Goal: Task Accomplishment & Management: Complete application form

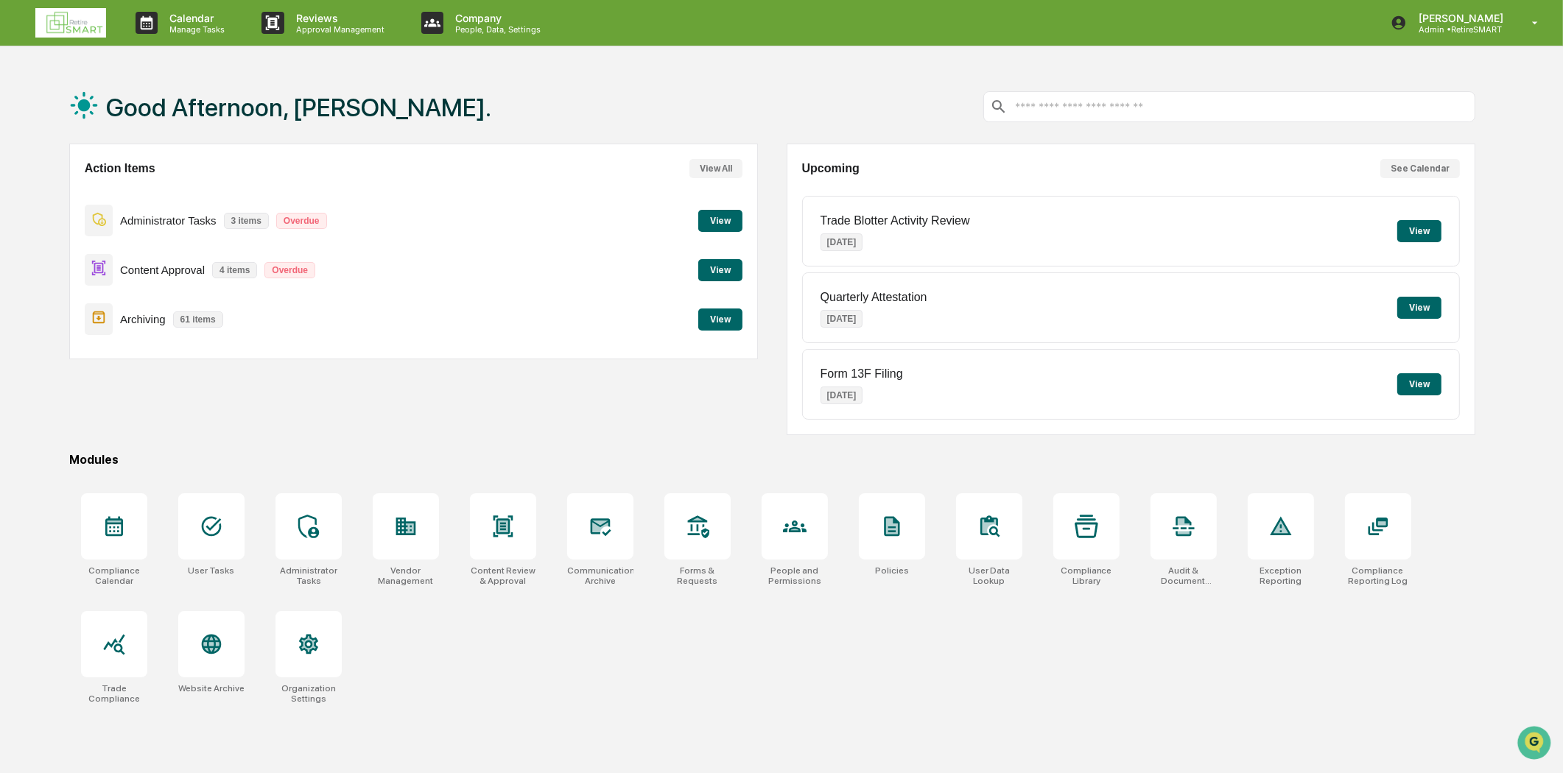
click at [85, 22] on img at bounding box center [70, 22] width 71 height 29
click at [398, 551] on div at bounding box center [406, 526] width 66 height 66
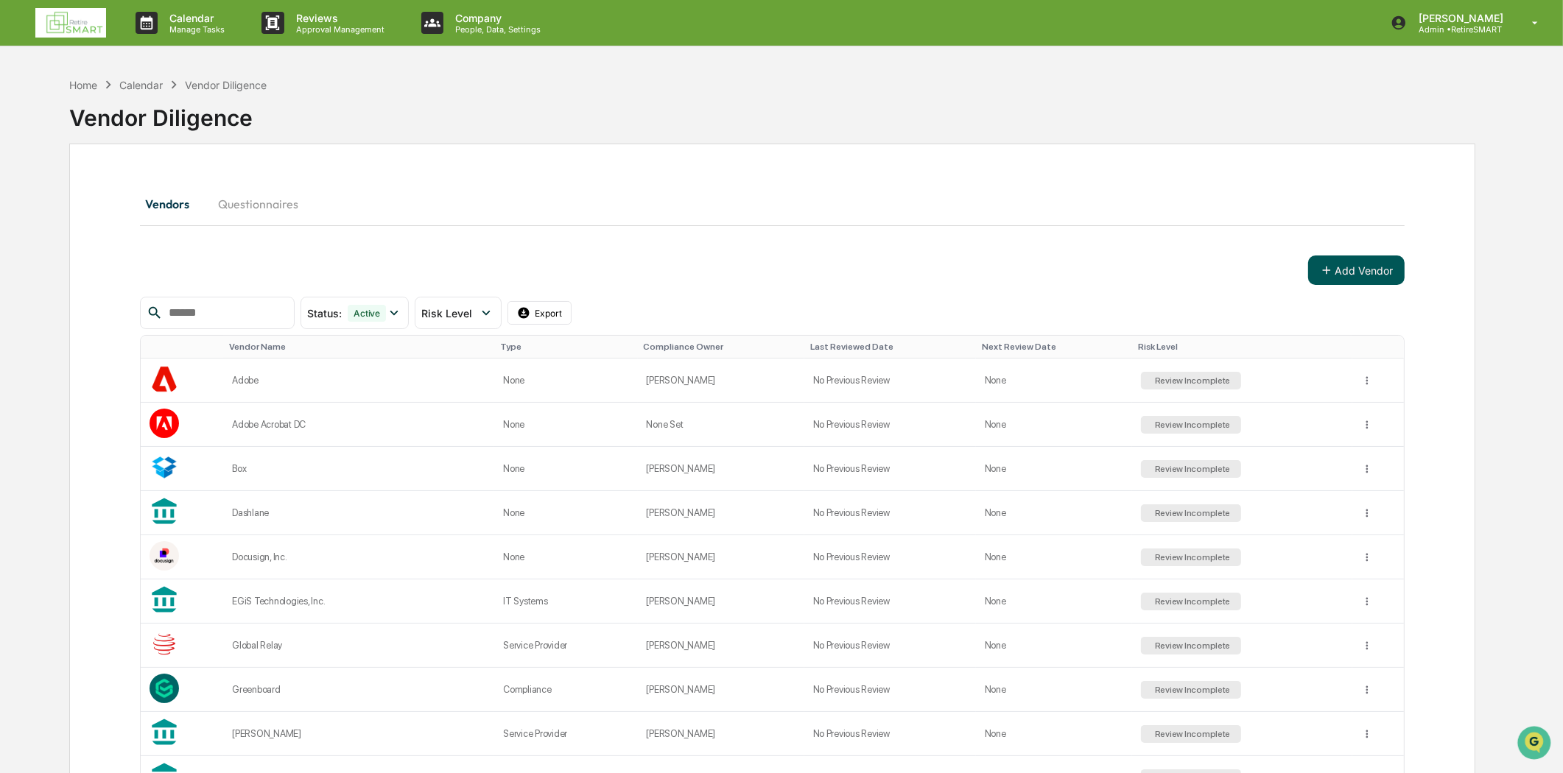
click at [1374, 261] on button "Add Vendor" at bounding box center [1356, 270] width 96 height 29
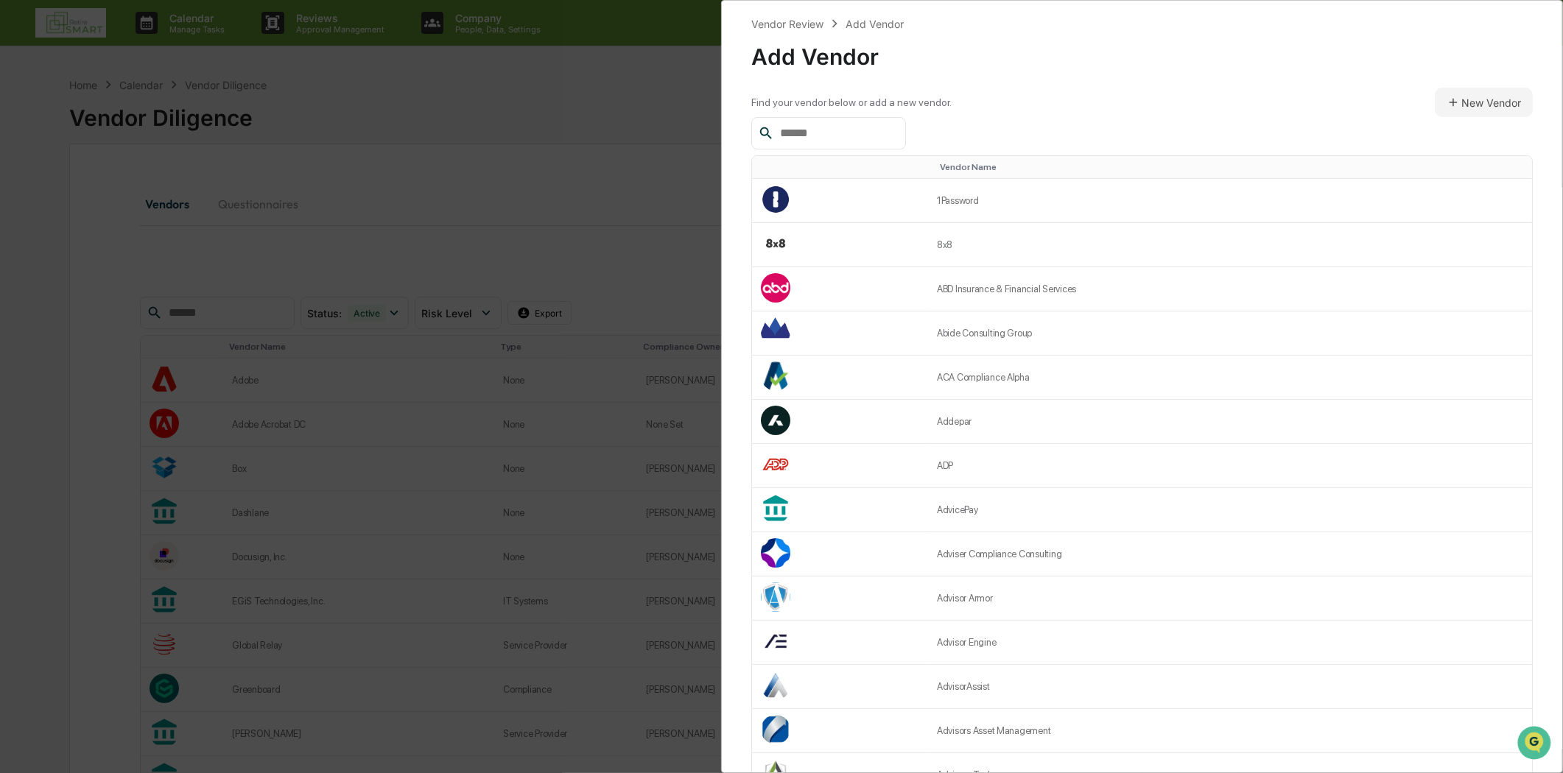
click at [823, 133] on input "text" at bounding box center [836, 133] width 125 height 19
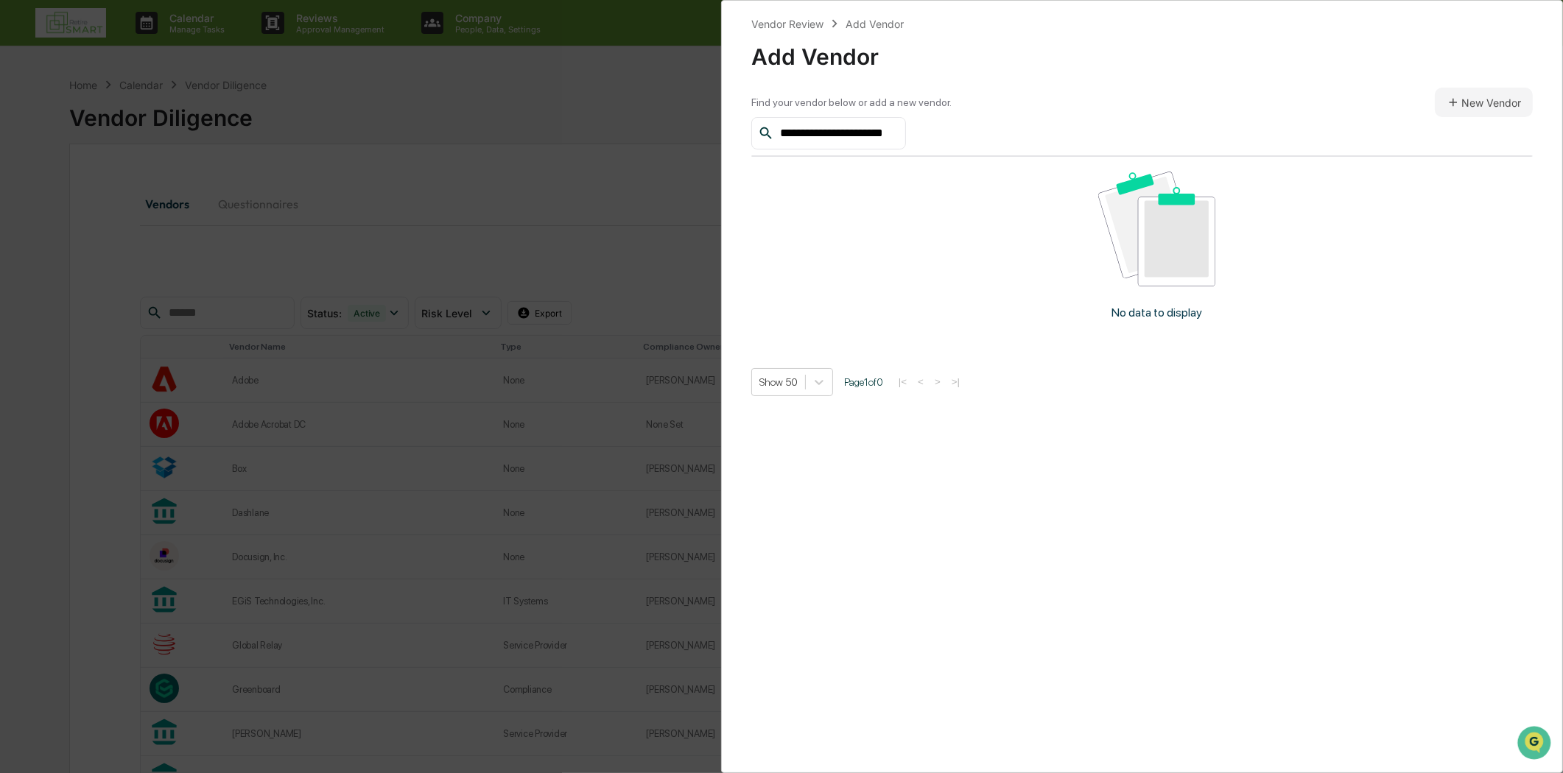
type input "**********"
click at [1024, 108] on div "Find your vendor below or add a new vendor. New Vendor" at bounding box center [1141, 102] width 781 height 29
click at [1456, 116] on button "New Vendor" at bounding box center [1484, 102] width 98 height 29
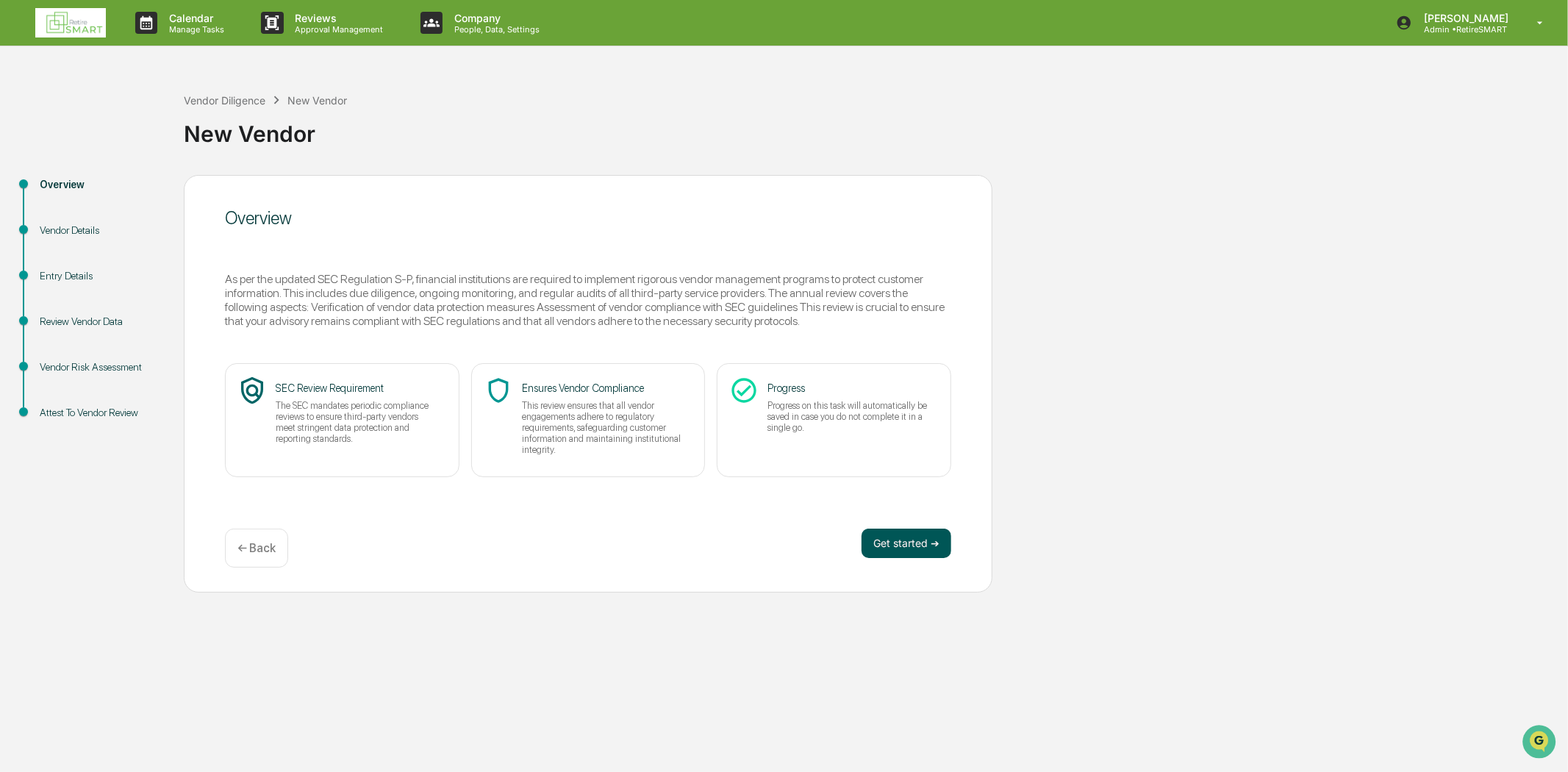
click at [892, 537] on button "Get started ➔" at bounding box center [906, 543] width 90 height 29
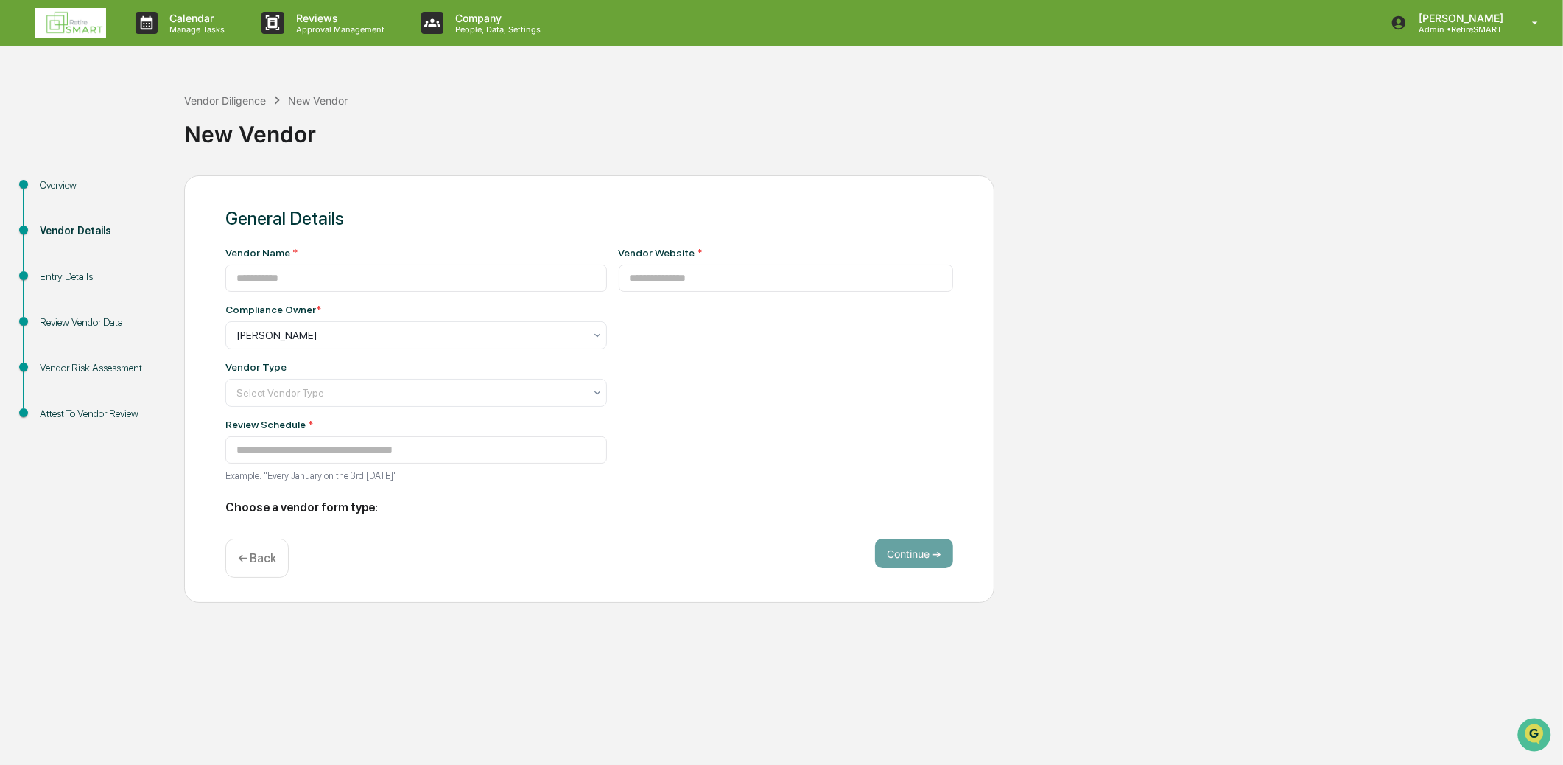
type input "**********"
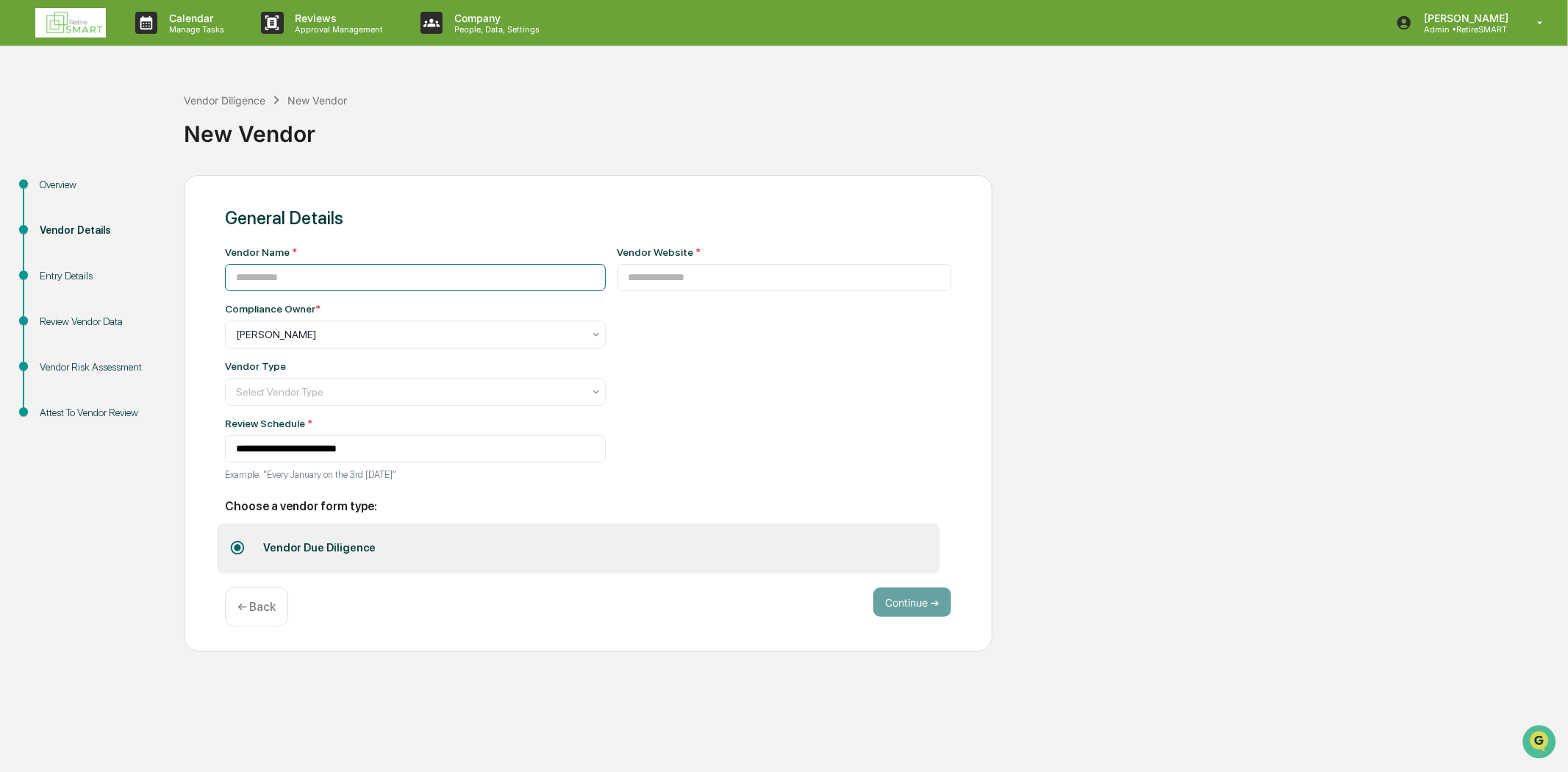
click at [277, 273] on input at bounding box center [415, 277] width 381 height 27
type input "**********"
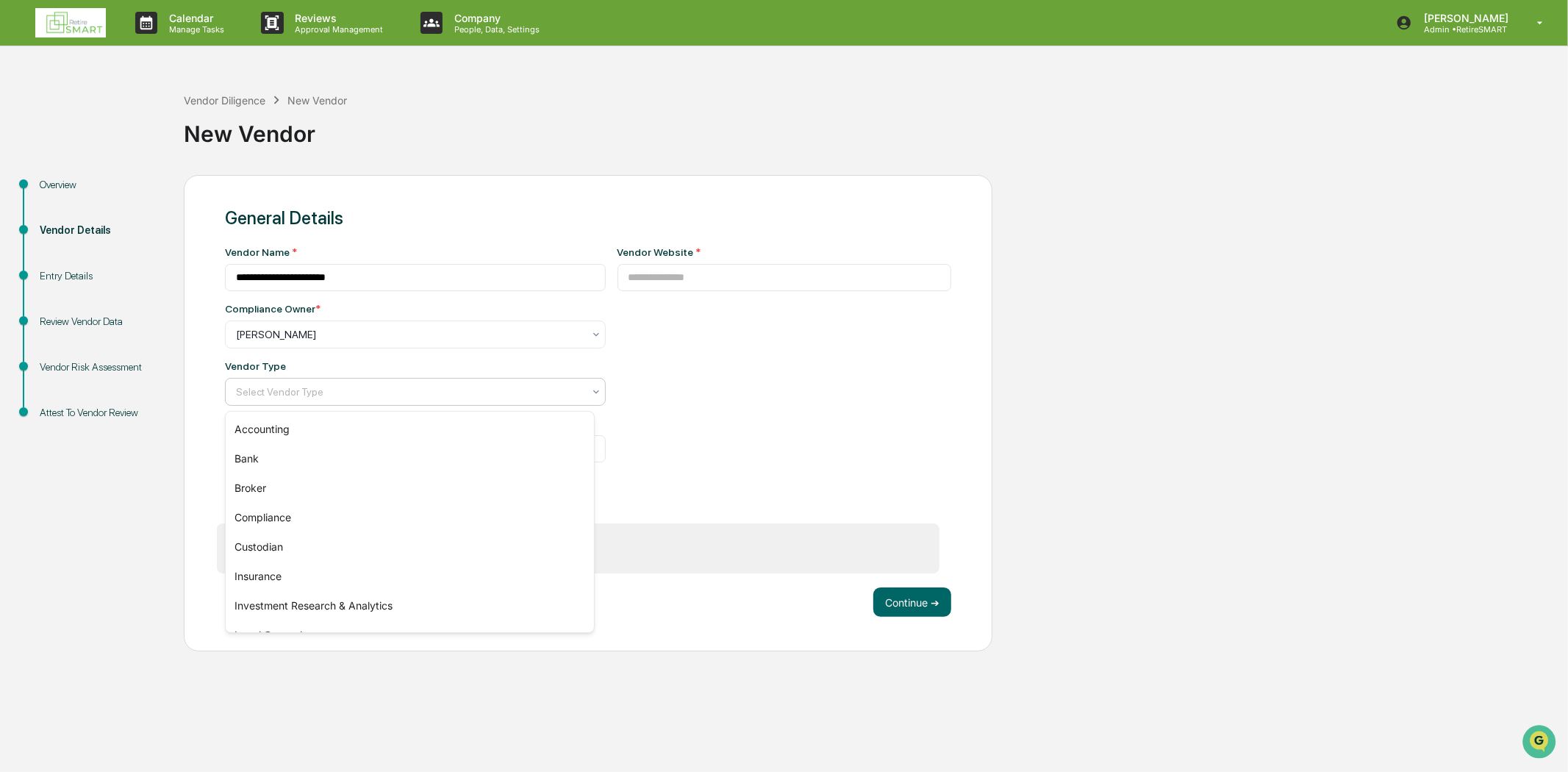
click at [371, 392] on div at bounding box center [409, 391] width 347 height 15
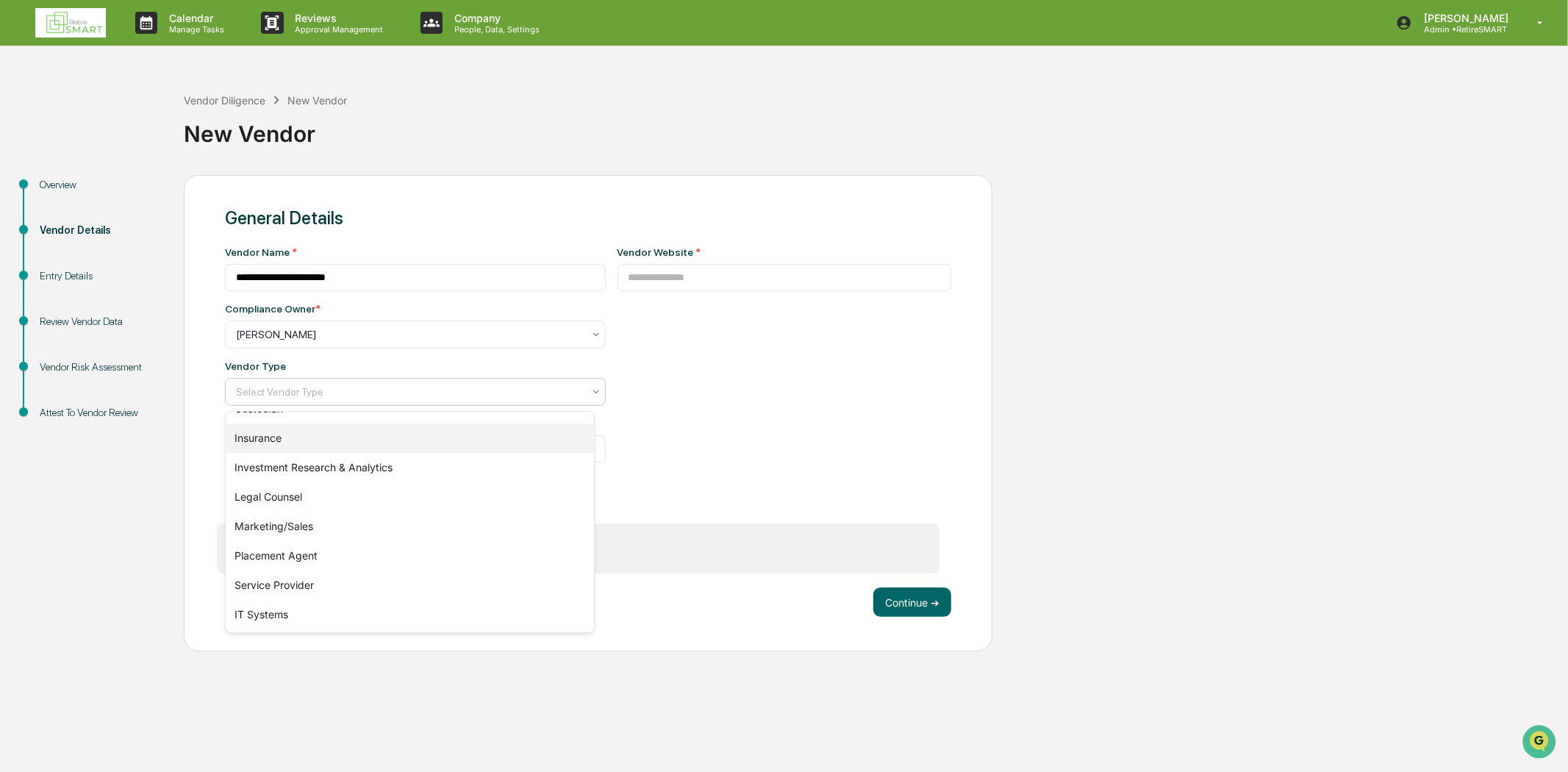
scroll to position [164, 0]
click at [305, 498] on div "Marketing/Sales" at bounding box center [409, 501] width 368 height 29
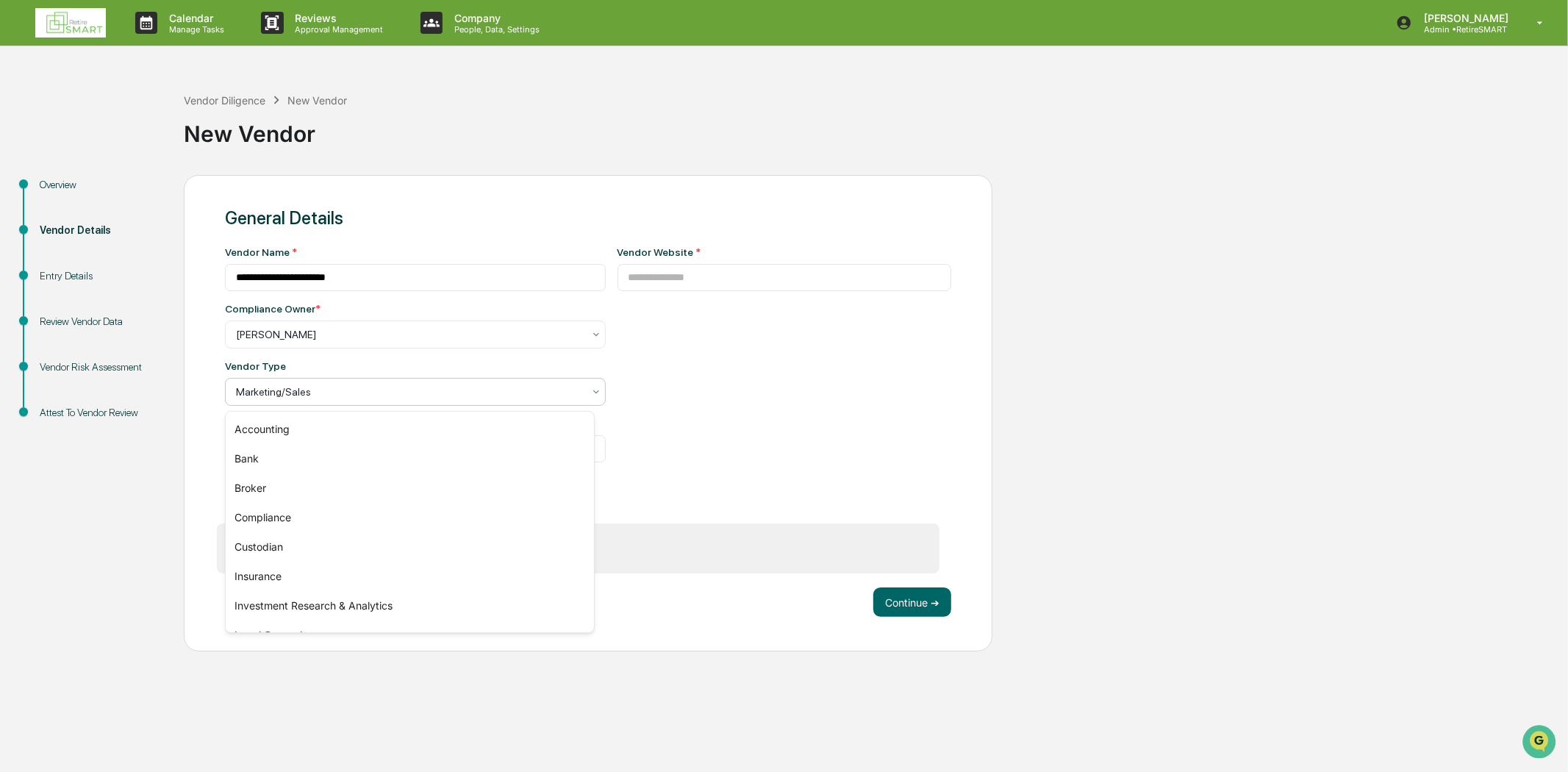
click at [299, 397] on div at bounding box center [409, 391] width 347 height 15
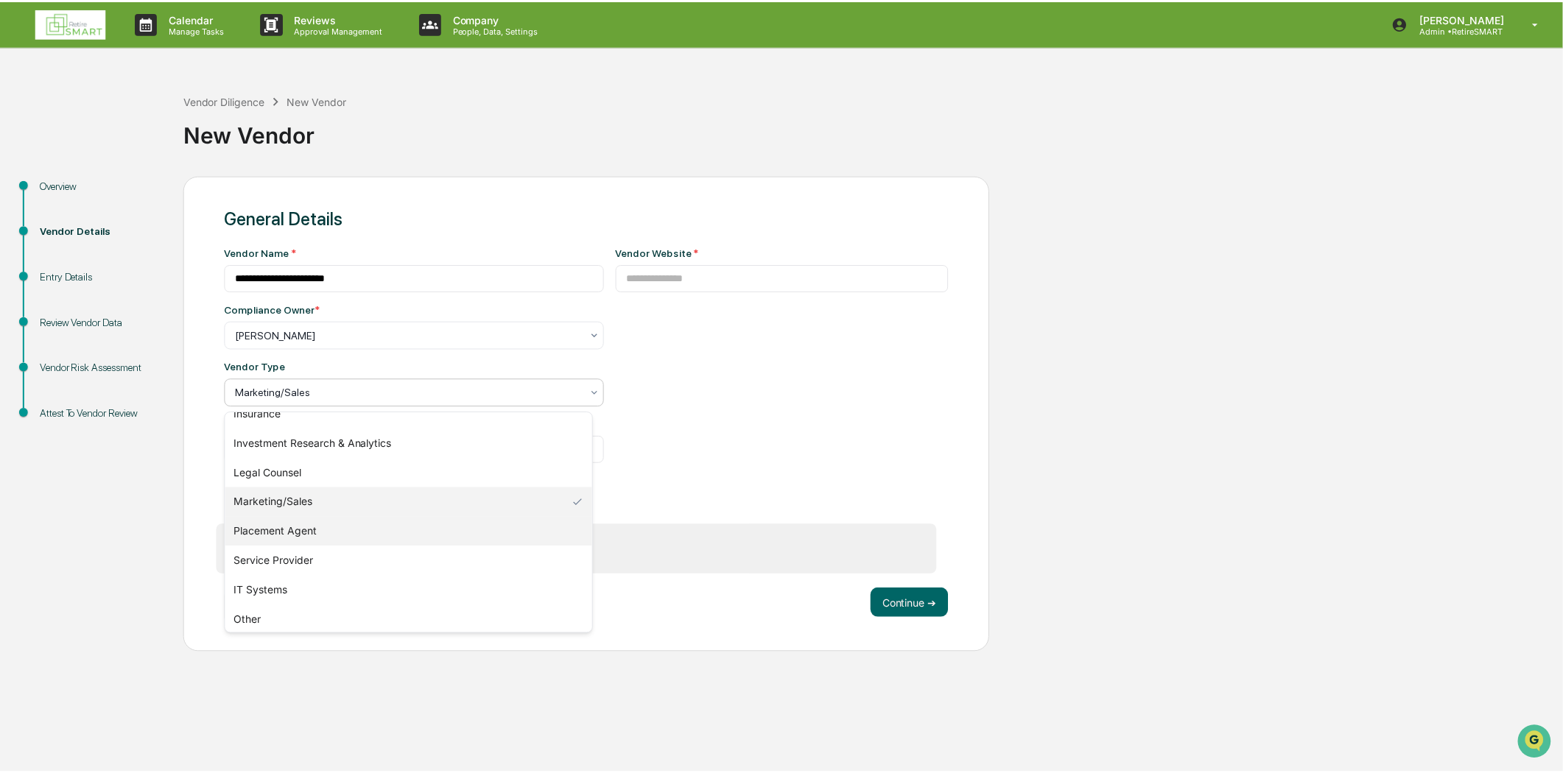
scroll to position [167, 0]
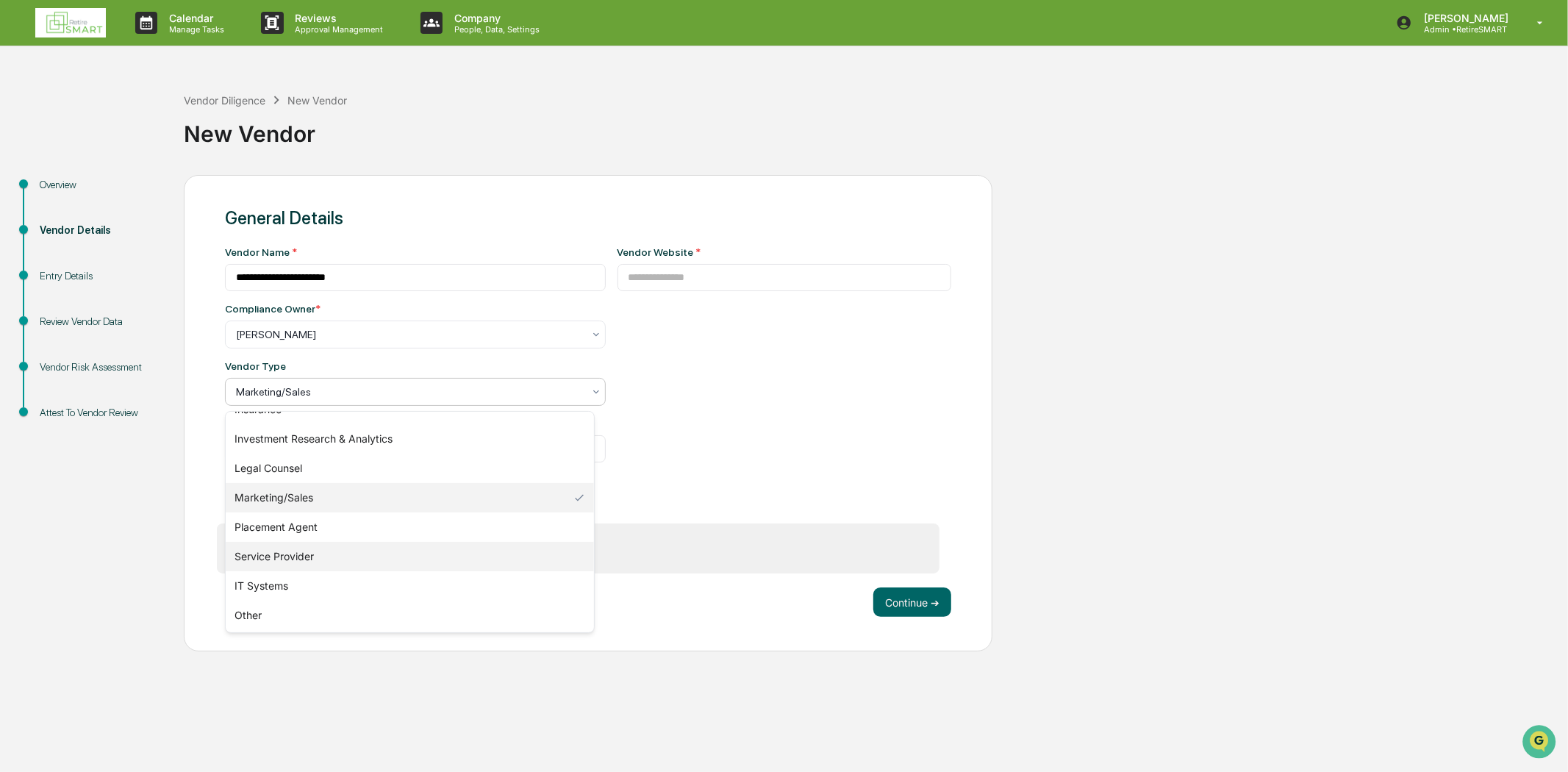
click at [313, 557] on div "Service Provider" at bounding box center [409, 556] width 368 height 29
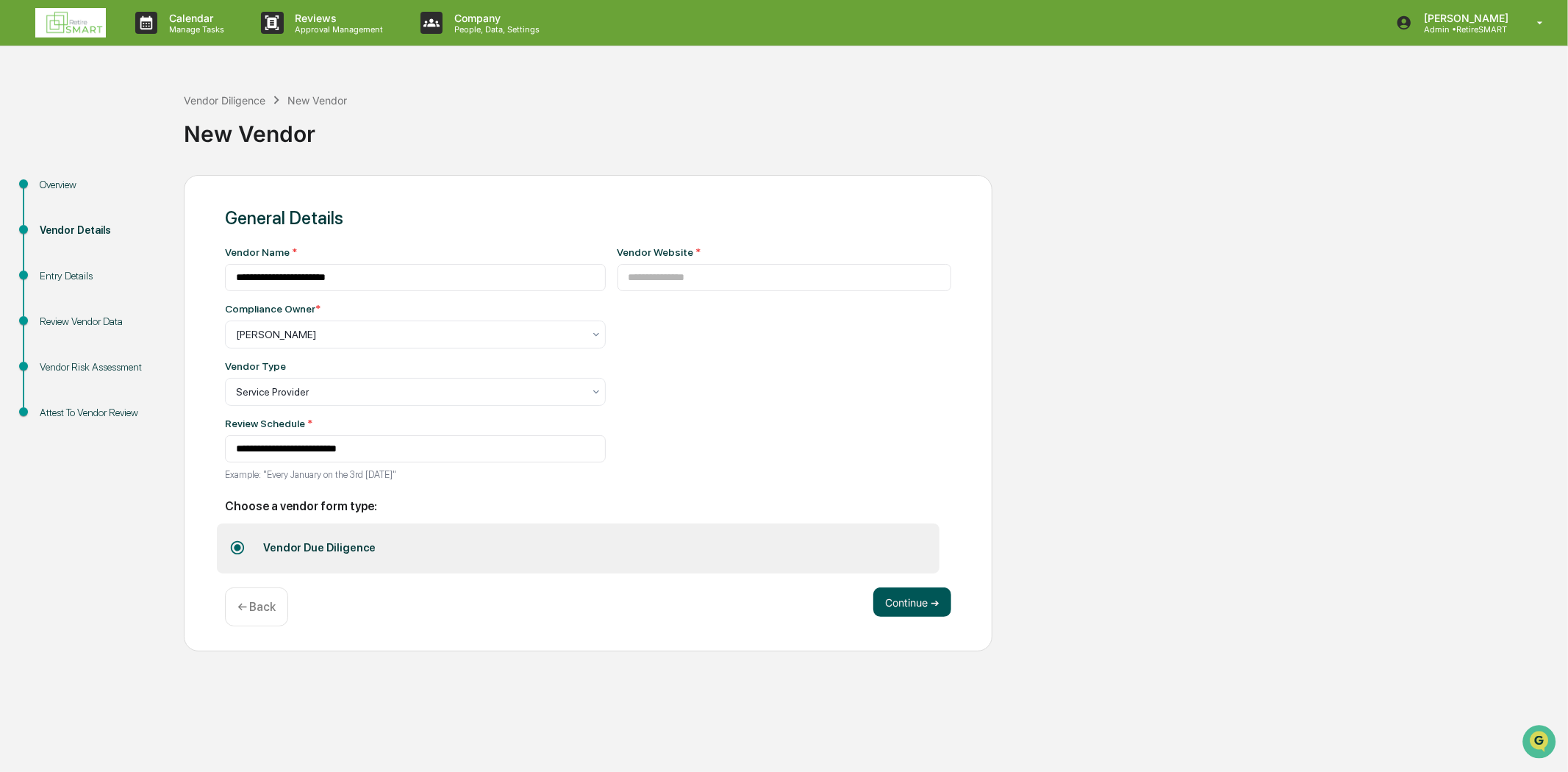
click at [886, 613] on button "Continue ➔" at bounding box center [912, 601] width 78 height 29
paste input "**********"
type input "**********"
click at [925, 604] on button "Continue ➔" at bounding box center [912, 601] width 78 height 29
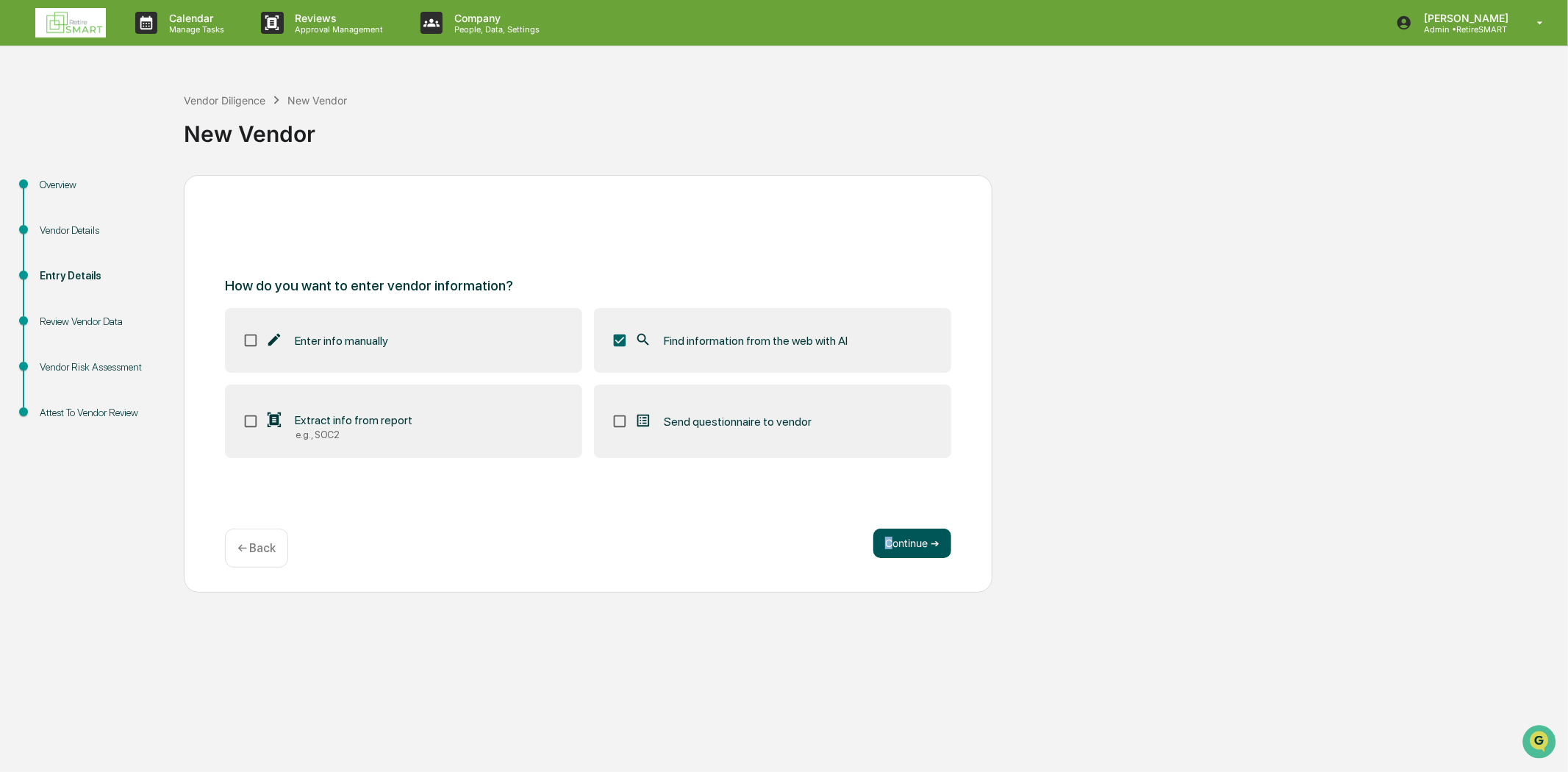
drag, startPoint x: 884, startPoint y: 527, endPoint x: 892, endPoint y: 546, distance: 20.6
click at [892, 546] on div "How do you want to enter vendor information? Enter info manually Find informati…" at bounding box center [588, 384] width 808 height 417
click at [892, 546] on button "Continue ➔" at bounding box center [912, 543] width 78 height 29
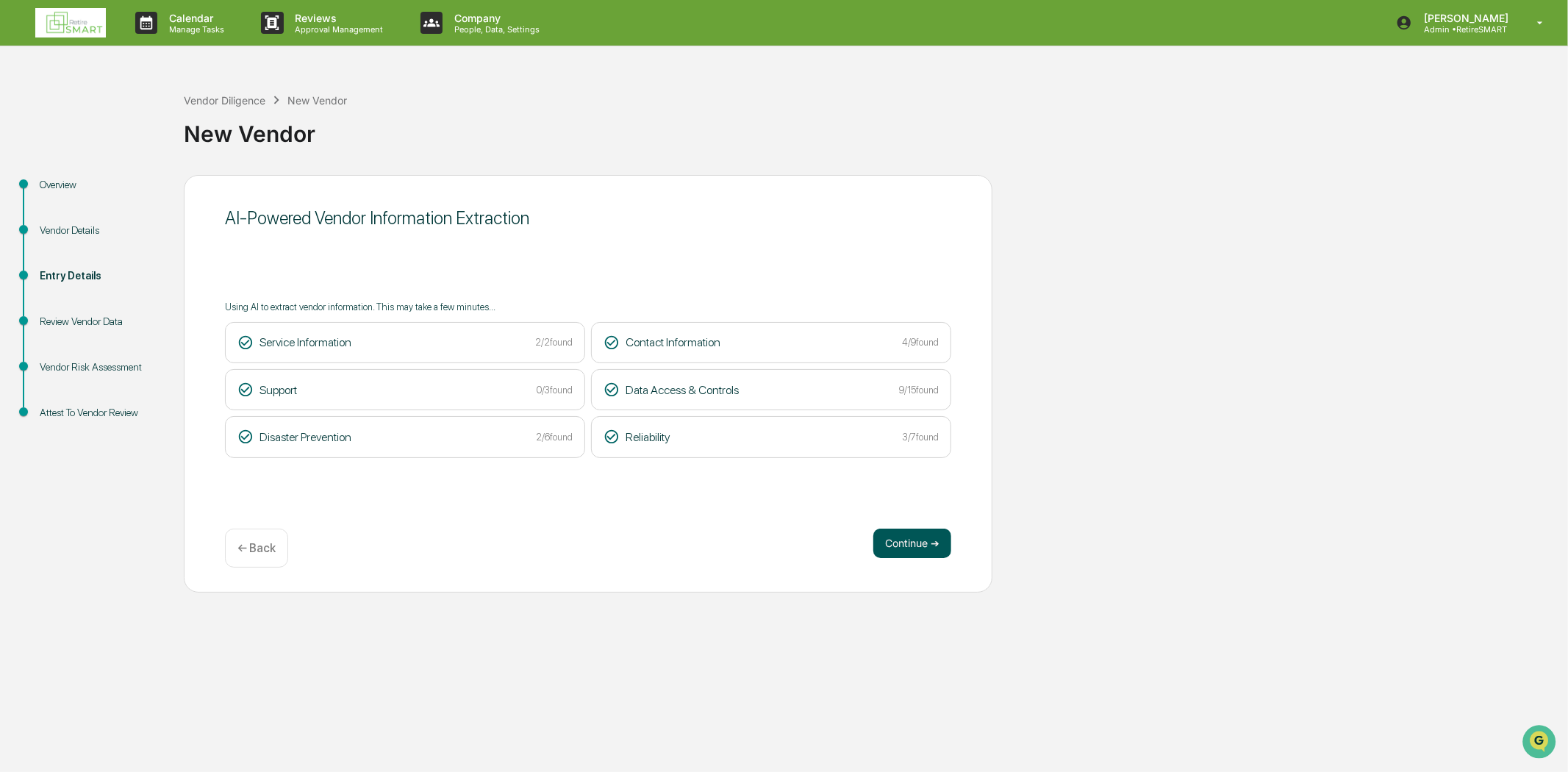
click at [890, 544] on button "Continue ➔" at bounding box center [912, 543] width 78 height 29
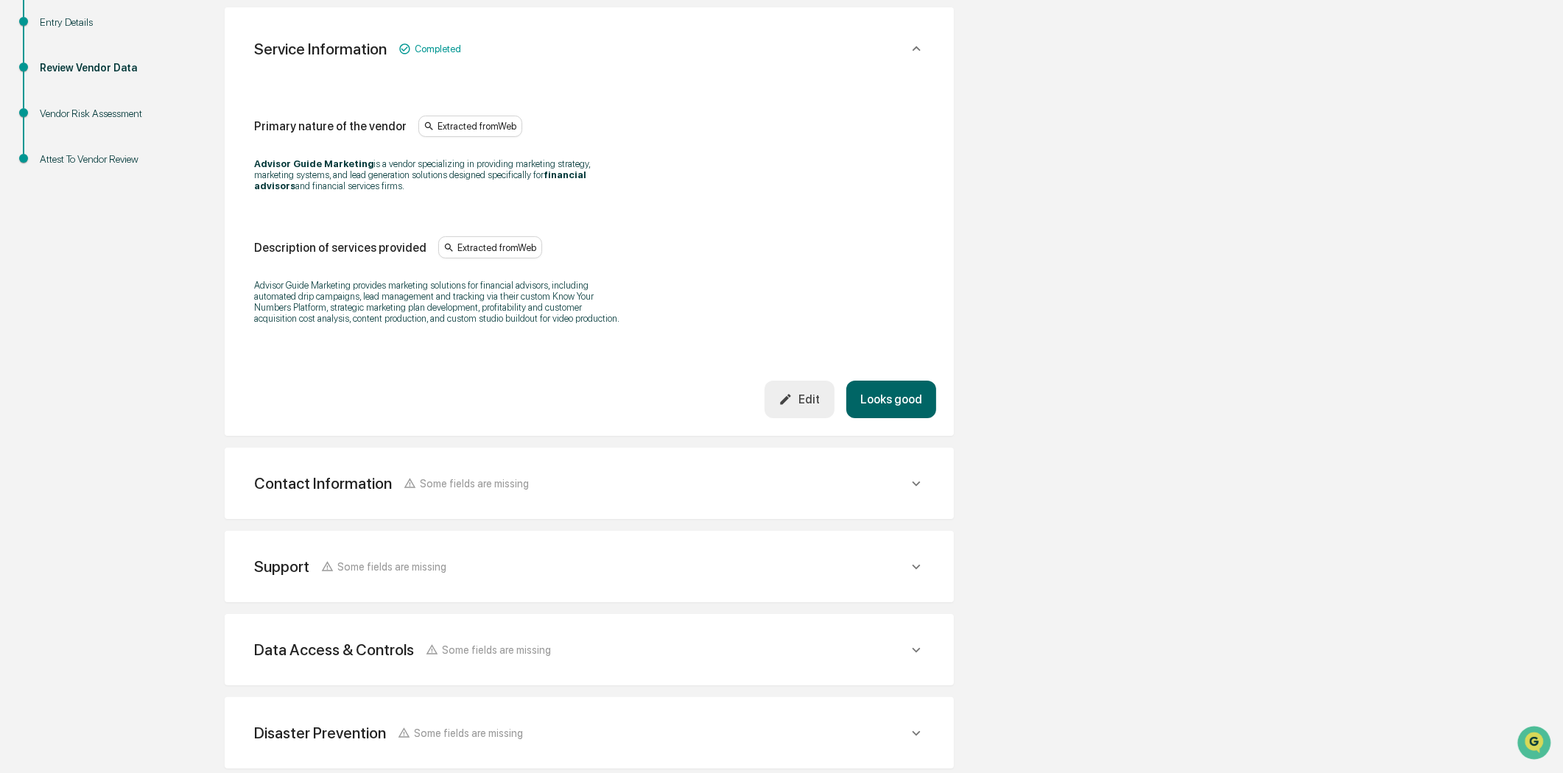
scroll to position [418, 0]
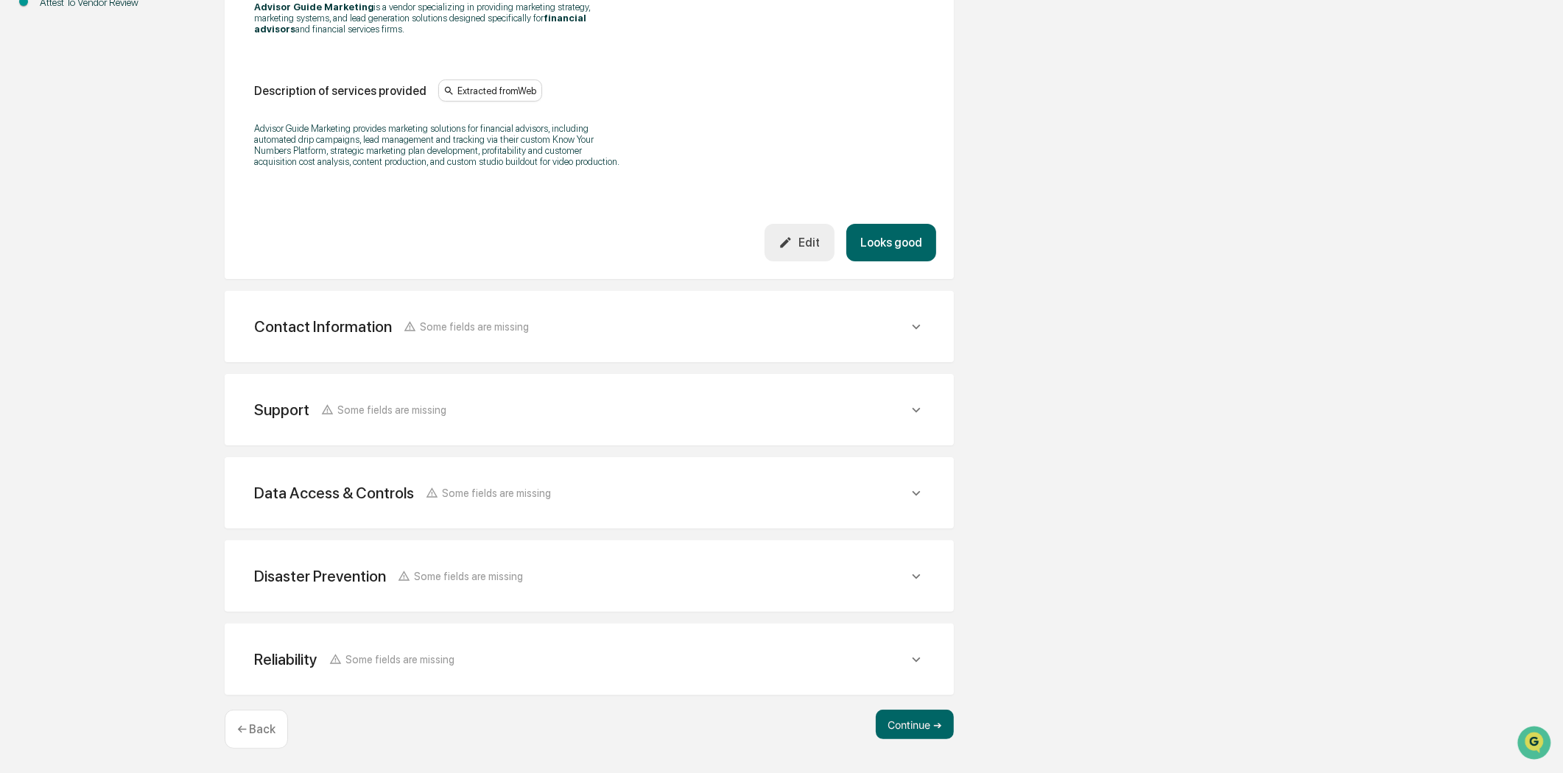
click at [650, 337] on div "Contact Information Some fields are missing" at bounding box center [589, 327] width 694 height 36
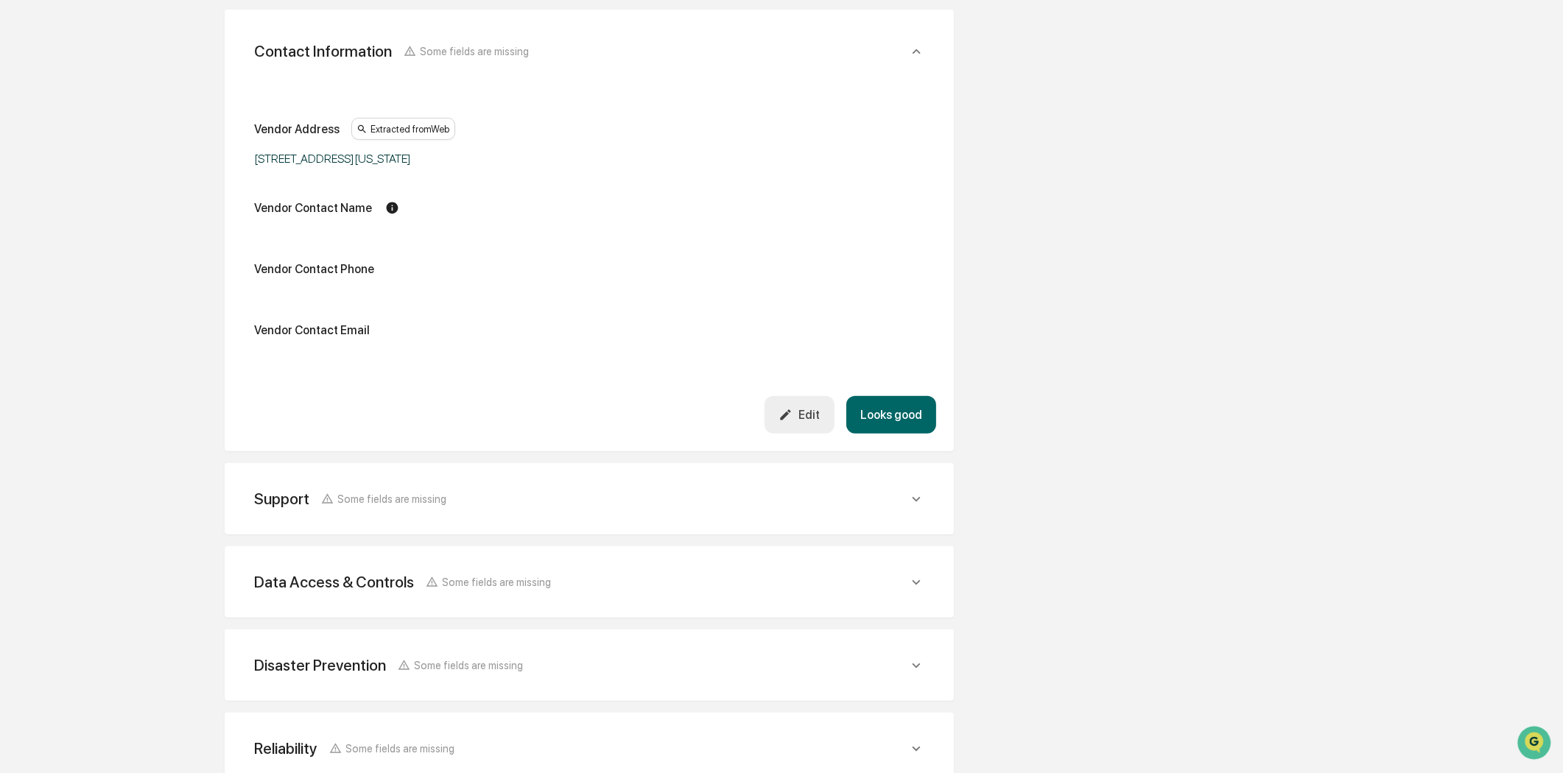
scroll to position [788, 0]
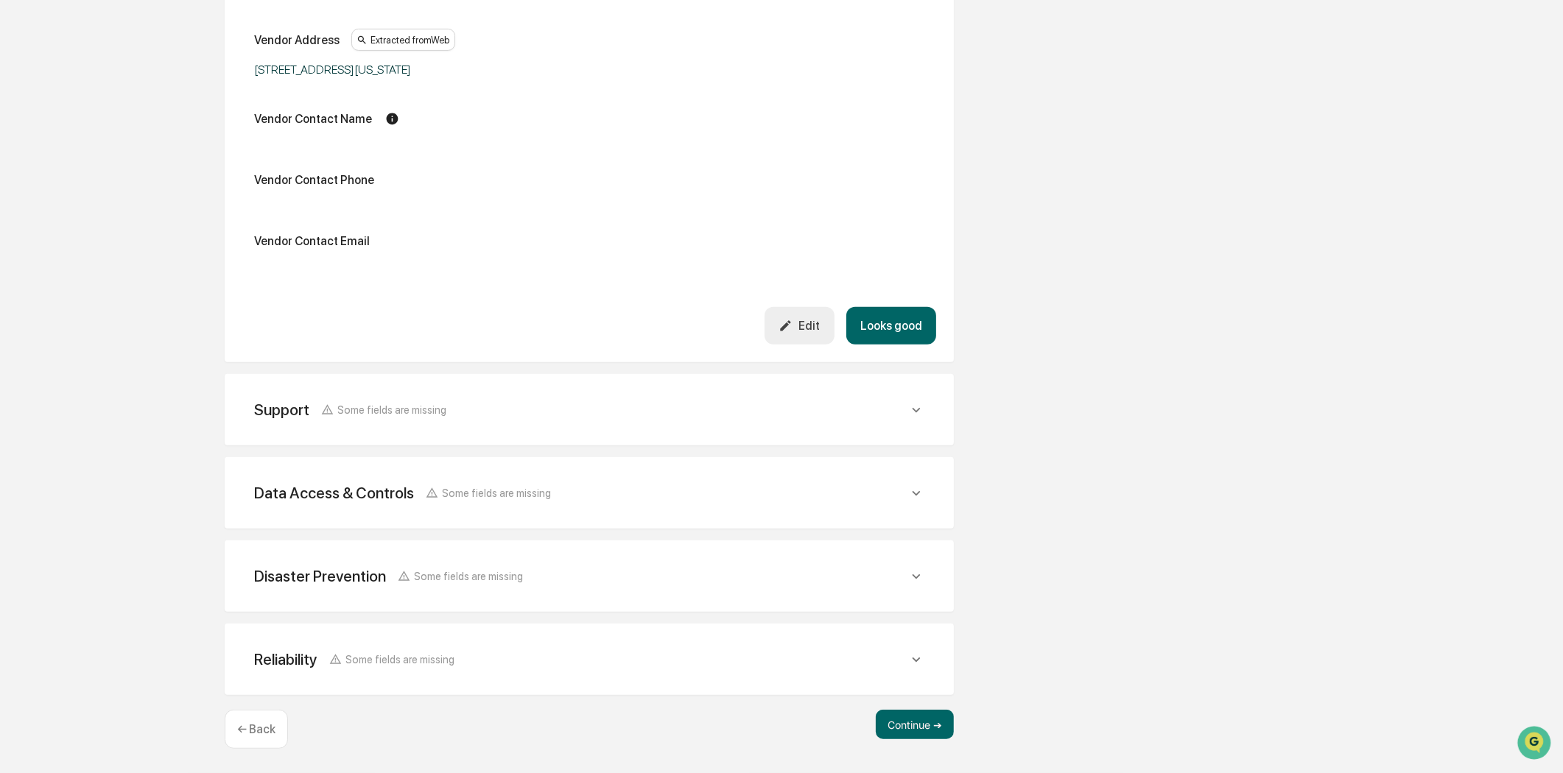
click at [687, 401] on div "Support Some fields are missing" at bounding box center [581, 410] width 654 height 18
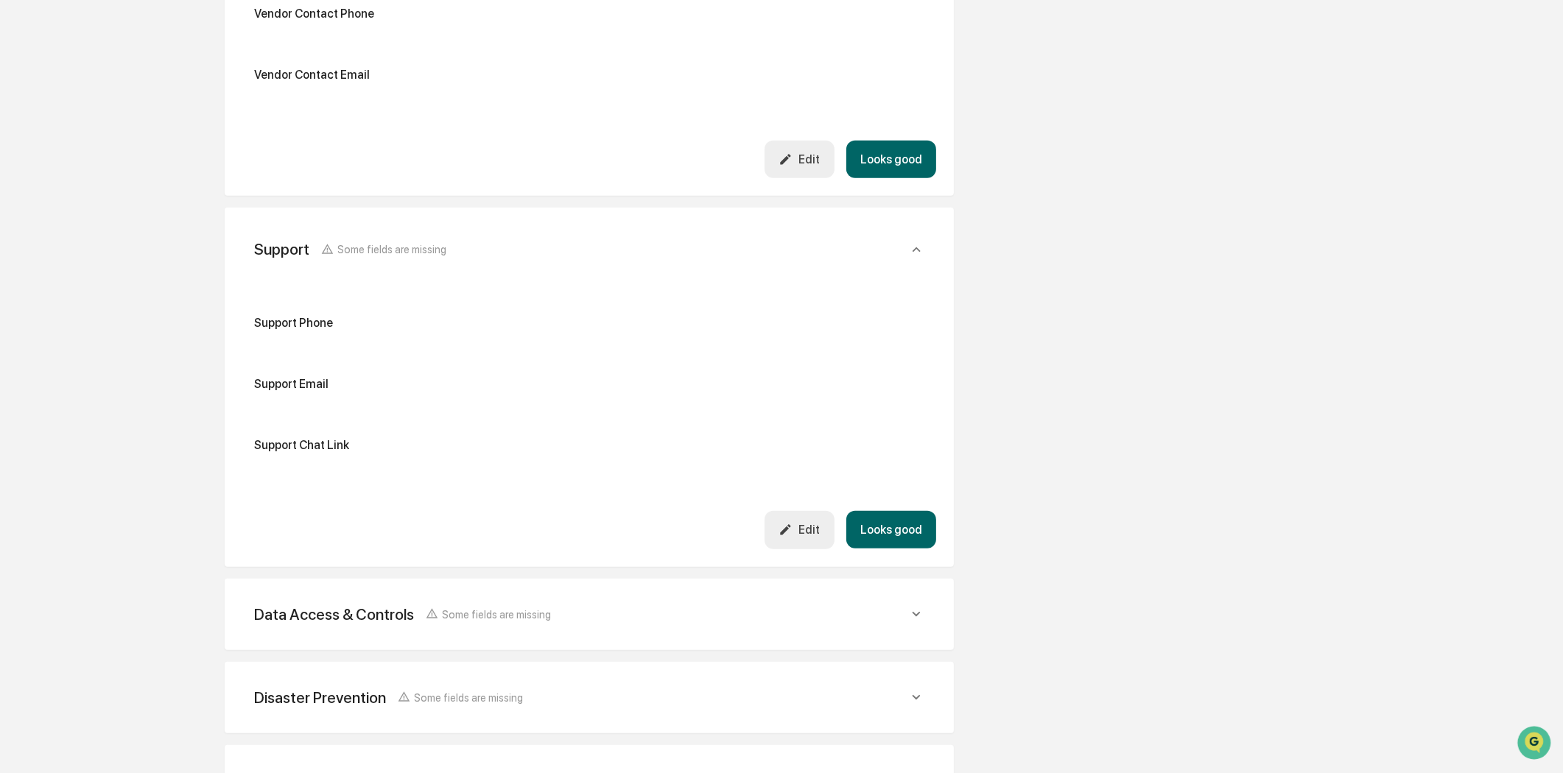
scroll to position [1075, 0]
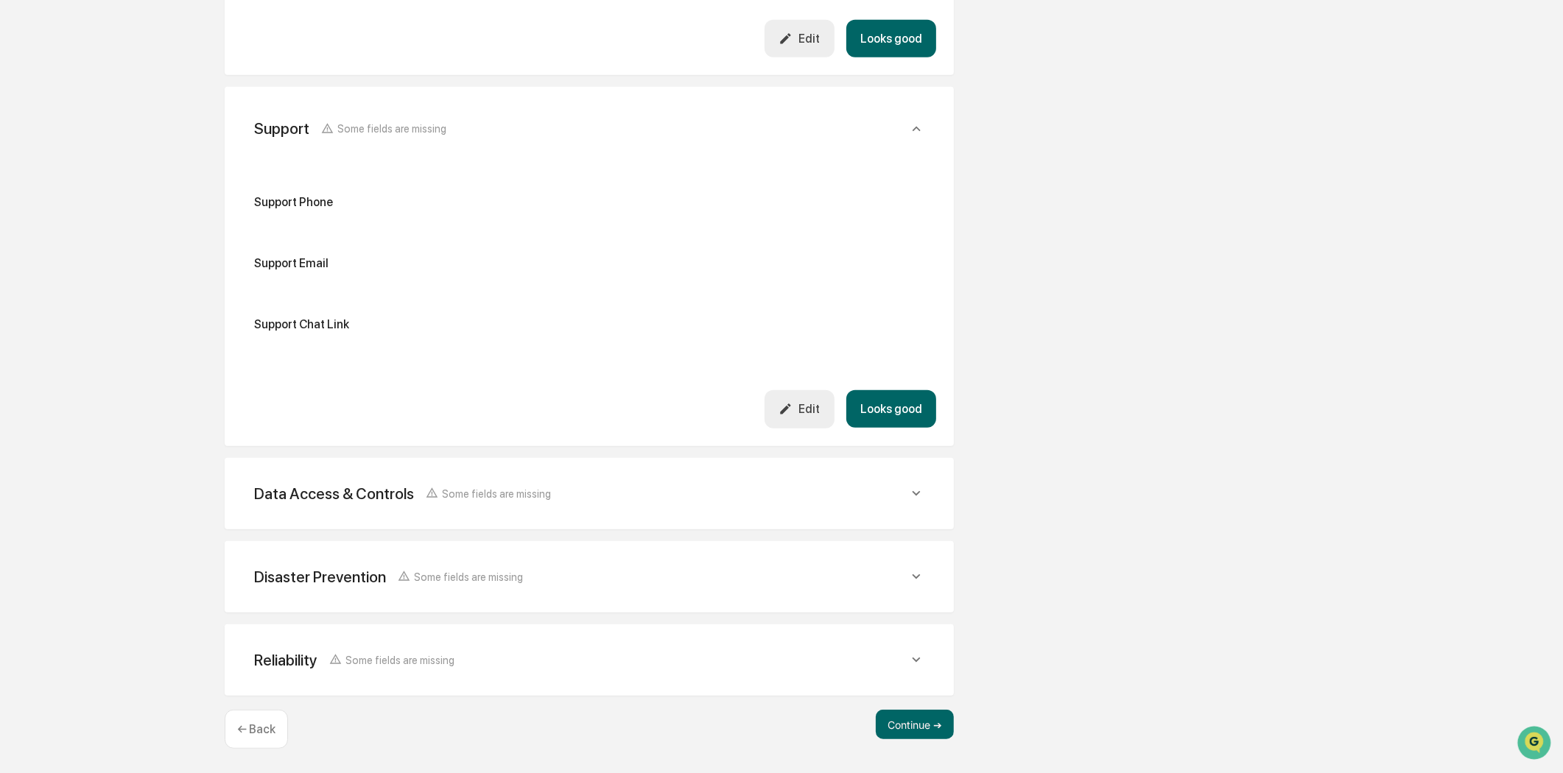
click at [860, 498] on div "Data Access & Controls Some fields are missing" at bounding box center [581, 494] width 654 height 18
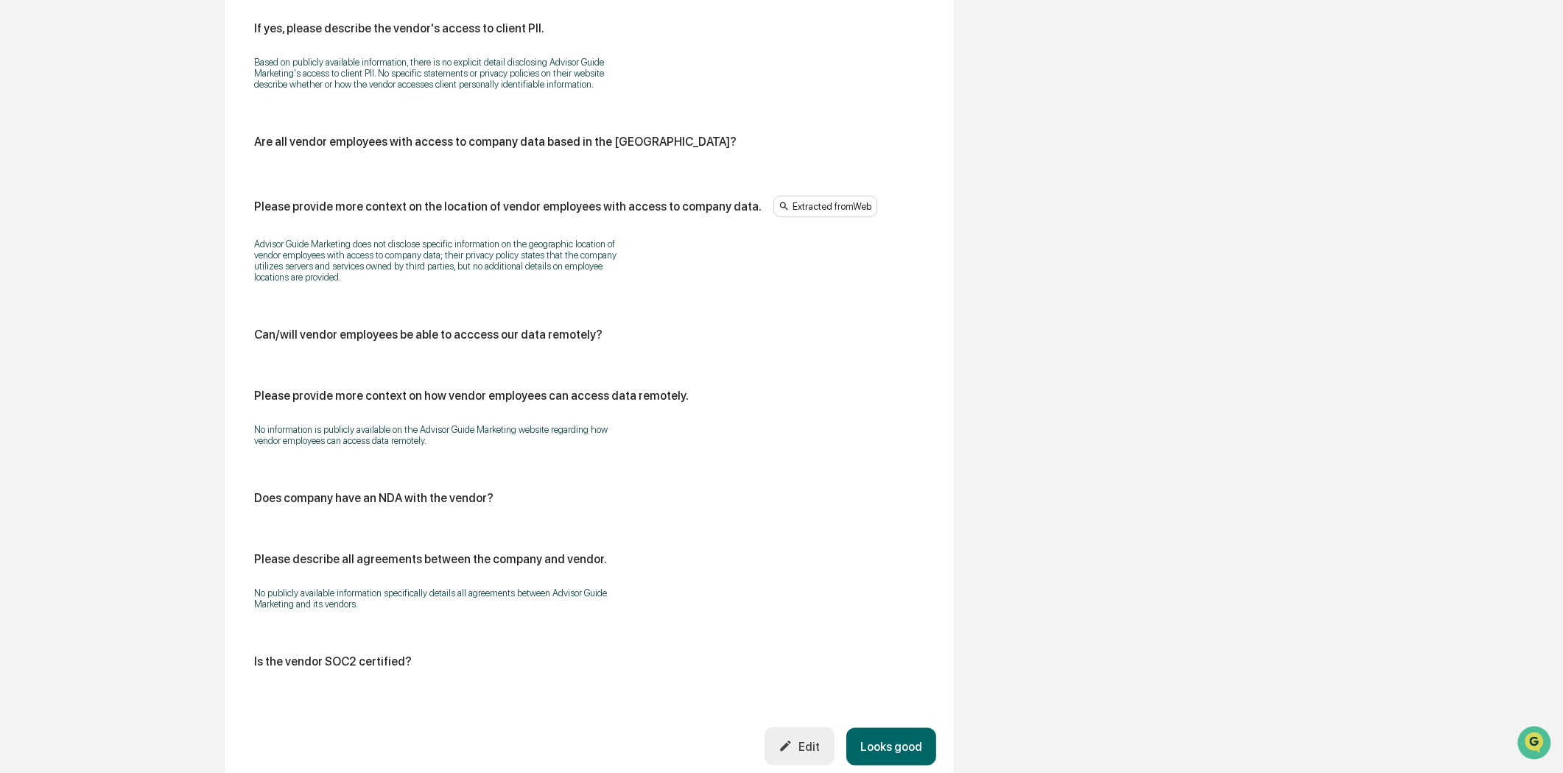
scroll to position [2548, 0]
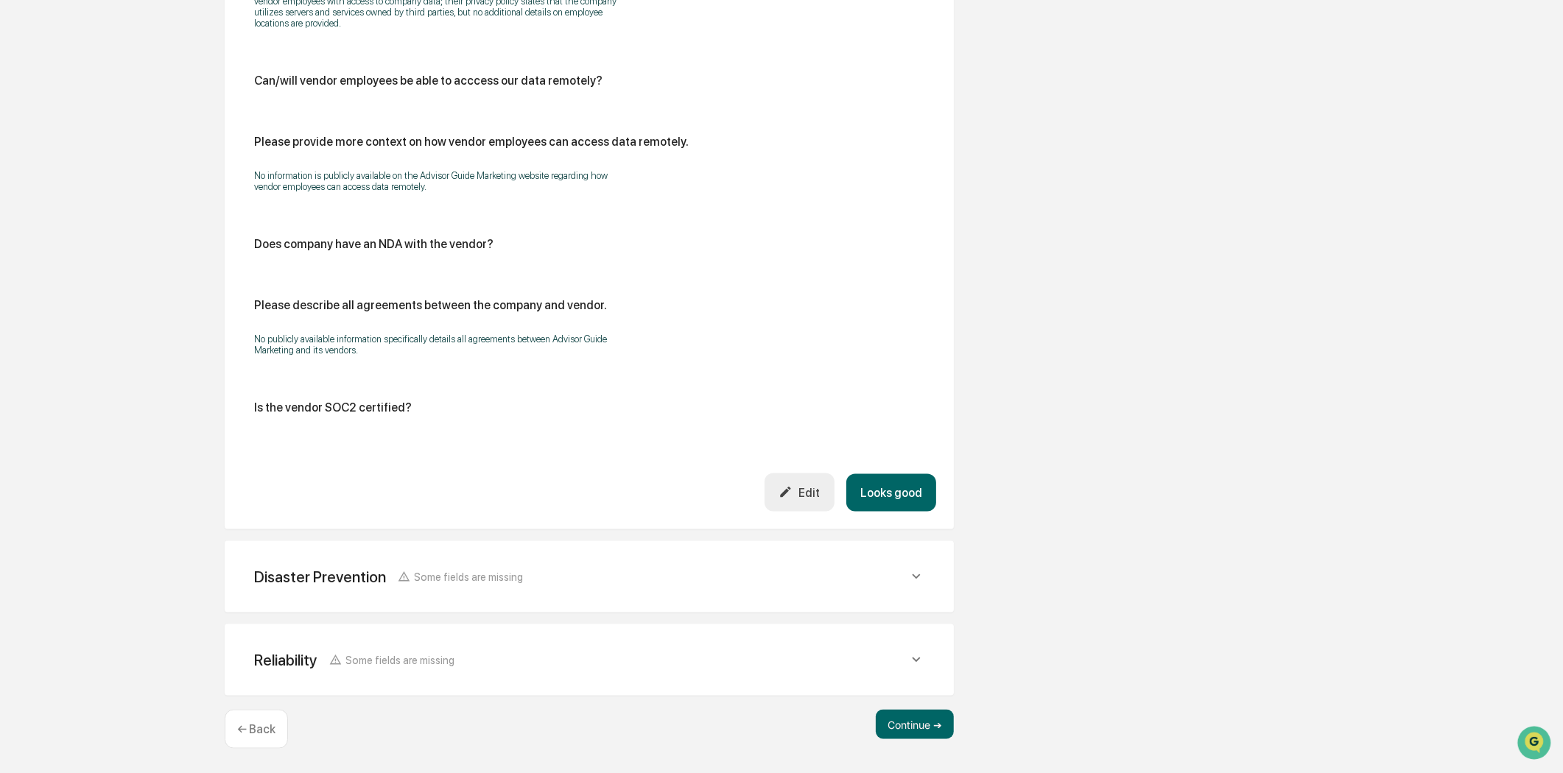
click at [792, 499] on icon "button" at bounding box center [785, 492] width 14 height 14
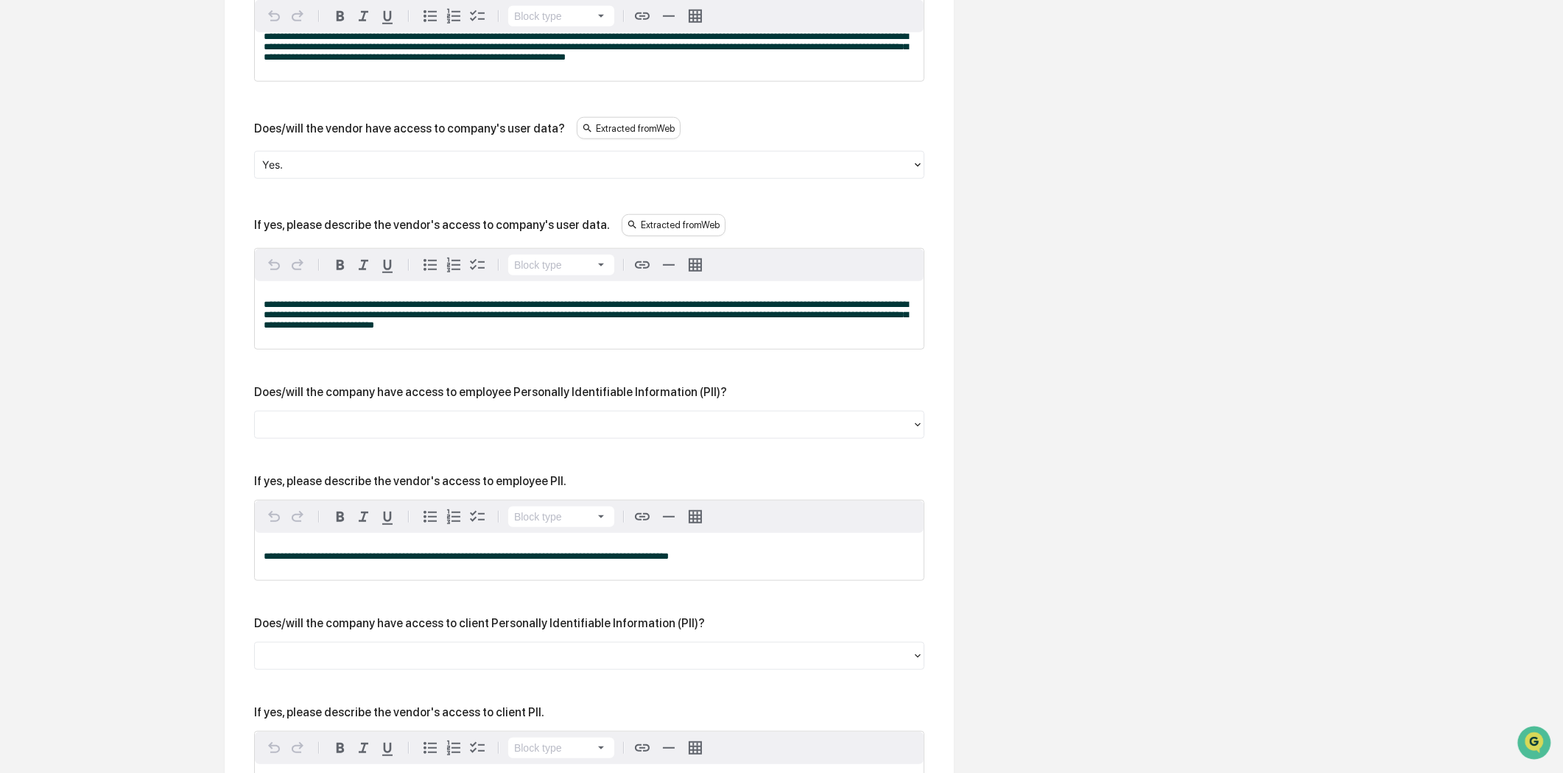
scroll to position [1812, 0]
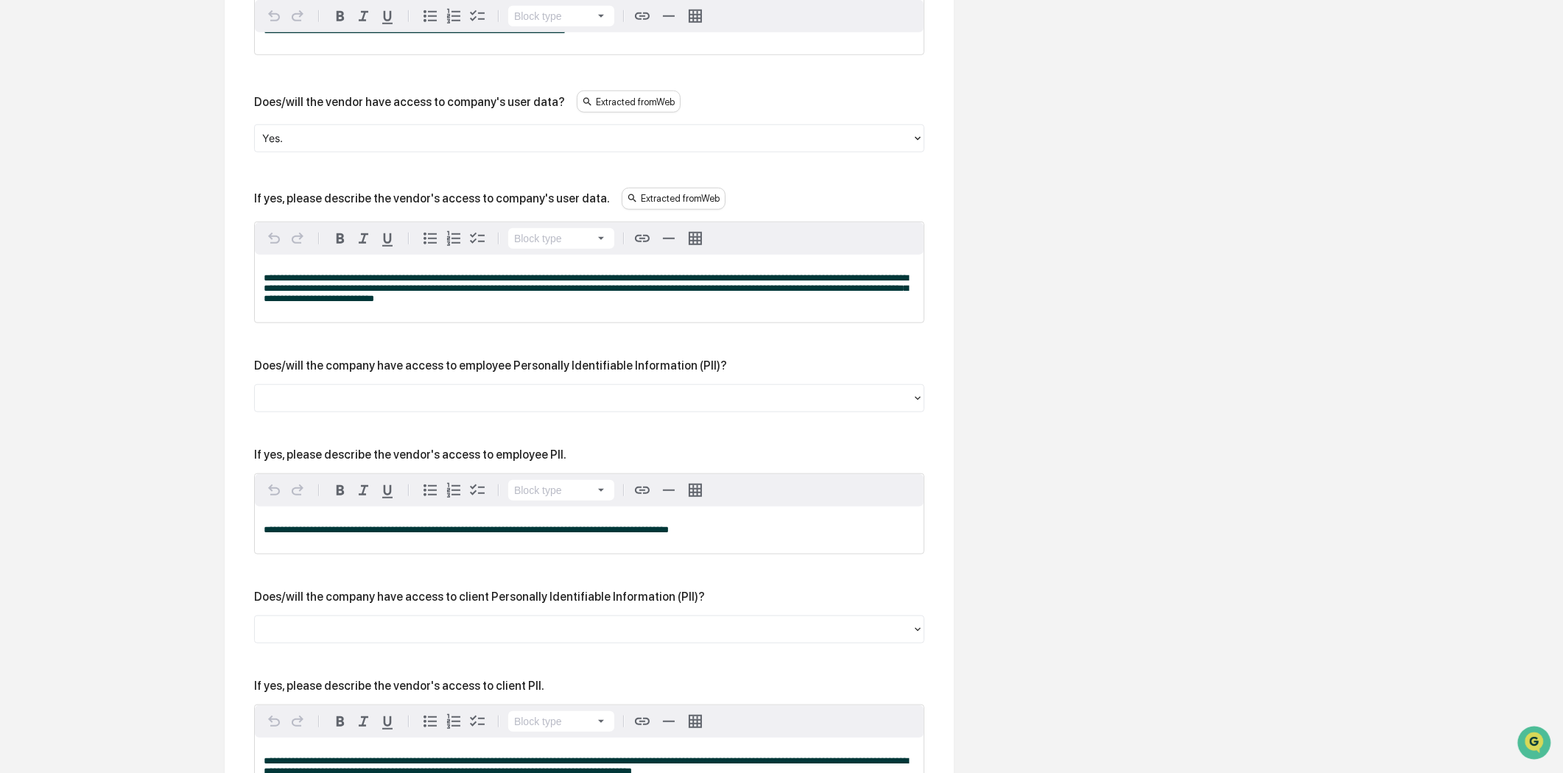
click at [411, 407] on div at bounding box center [583, 398] width 642 height 17
click at [435, 354] on div "**********" at bounding box center [589, 710] width 670 height 1774
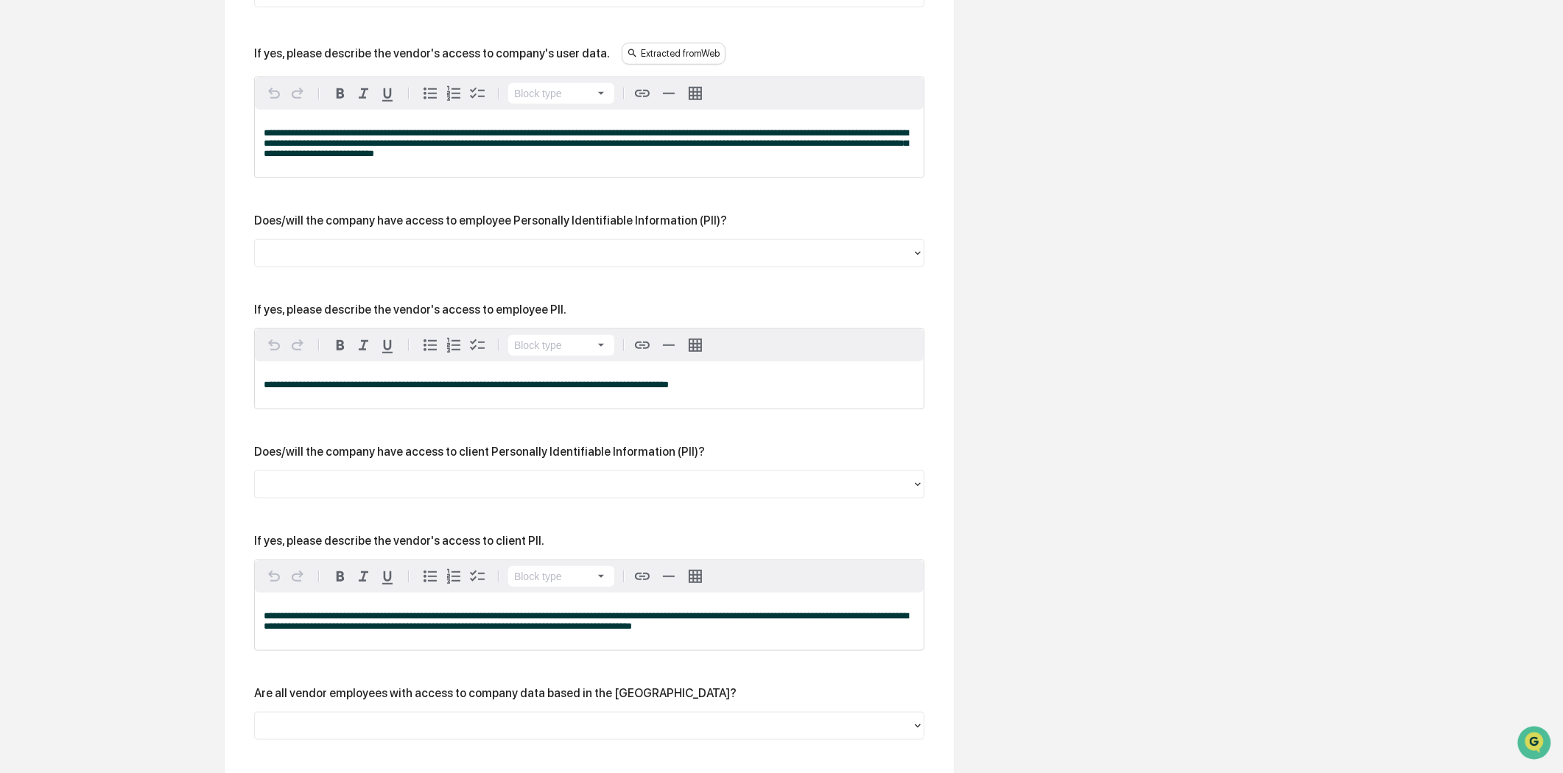
scroll to position [1975, 0]
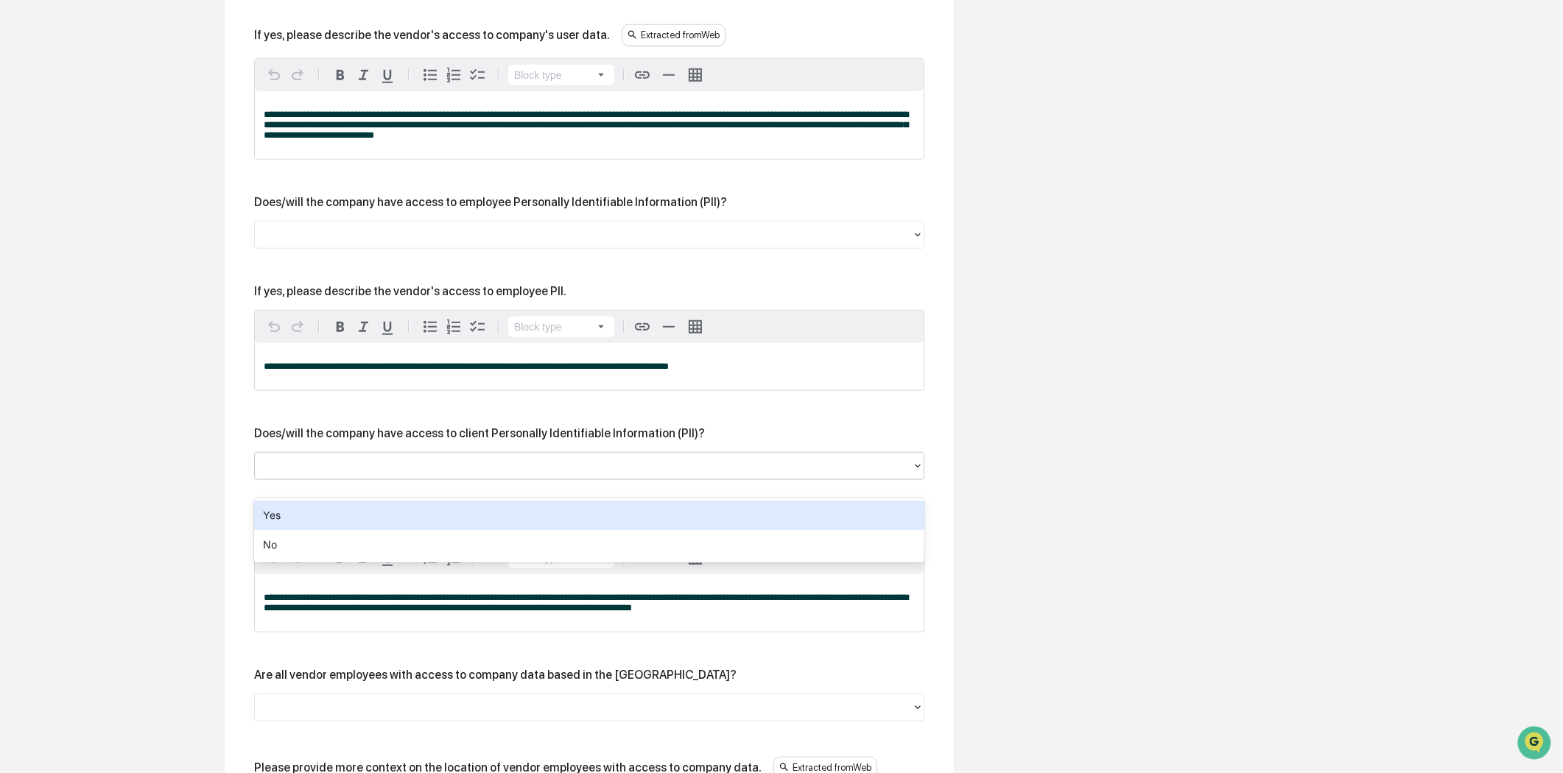
click at [453, 474] on div at bounding box center [583, 465] width 642 height 17
click at [267, 513] on div "Yes" at bounding box center [589, 515] width 670 height 29
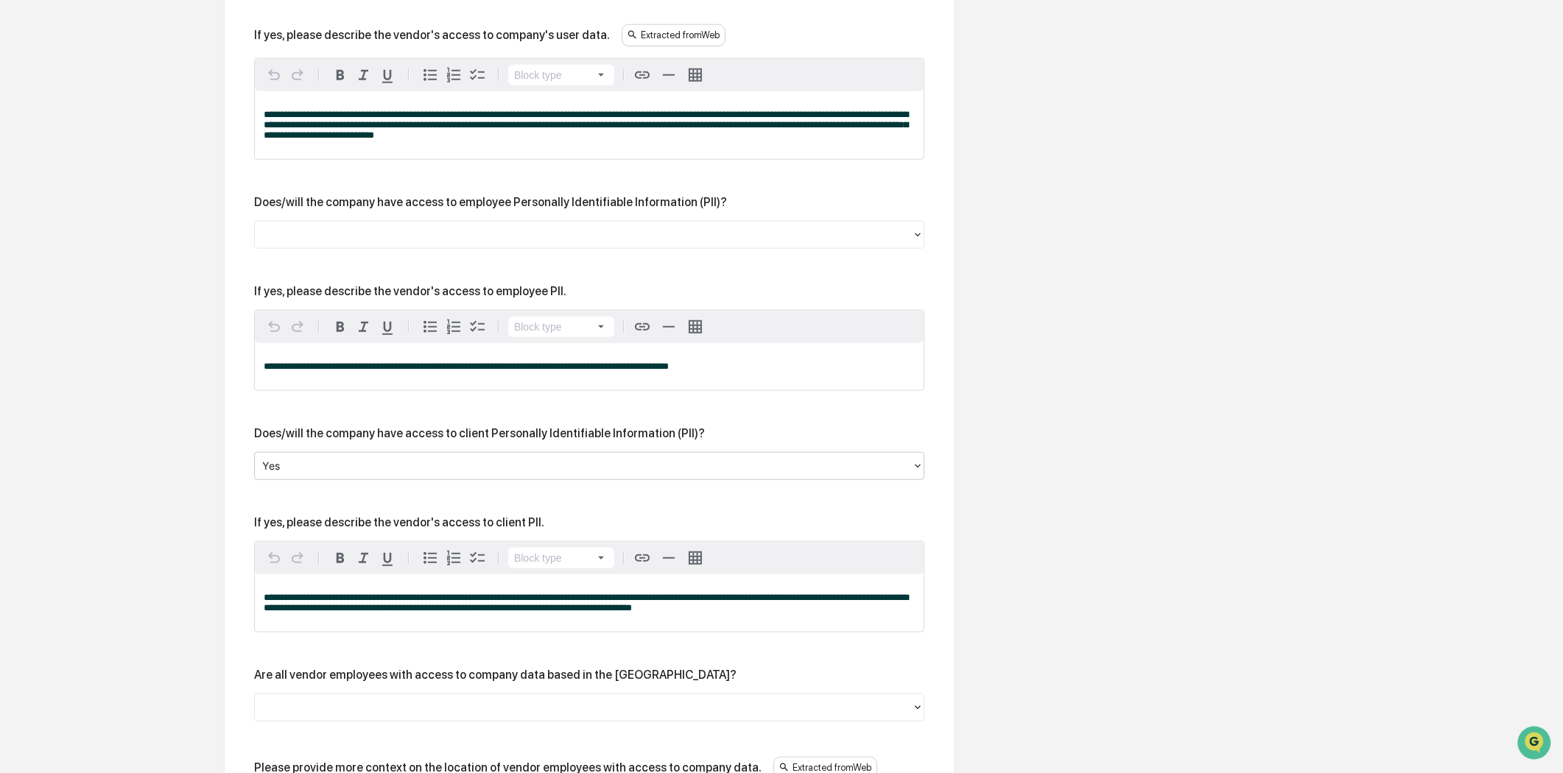
click at [440, 440] on div "Does/will the company have access to client Personally Identifiable Information…" at bounding box center [479, 433] width 451 height 14
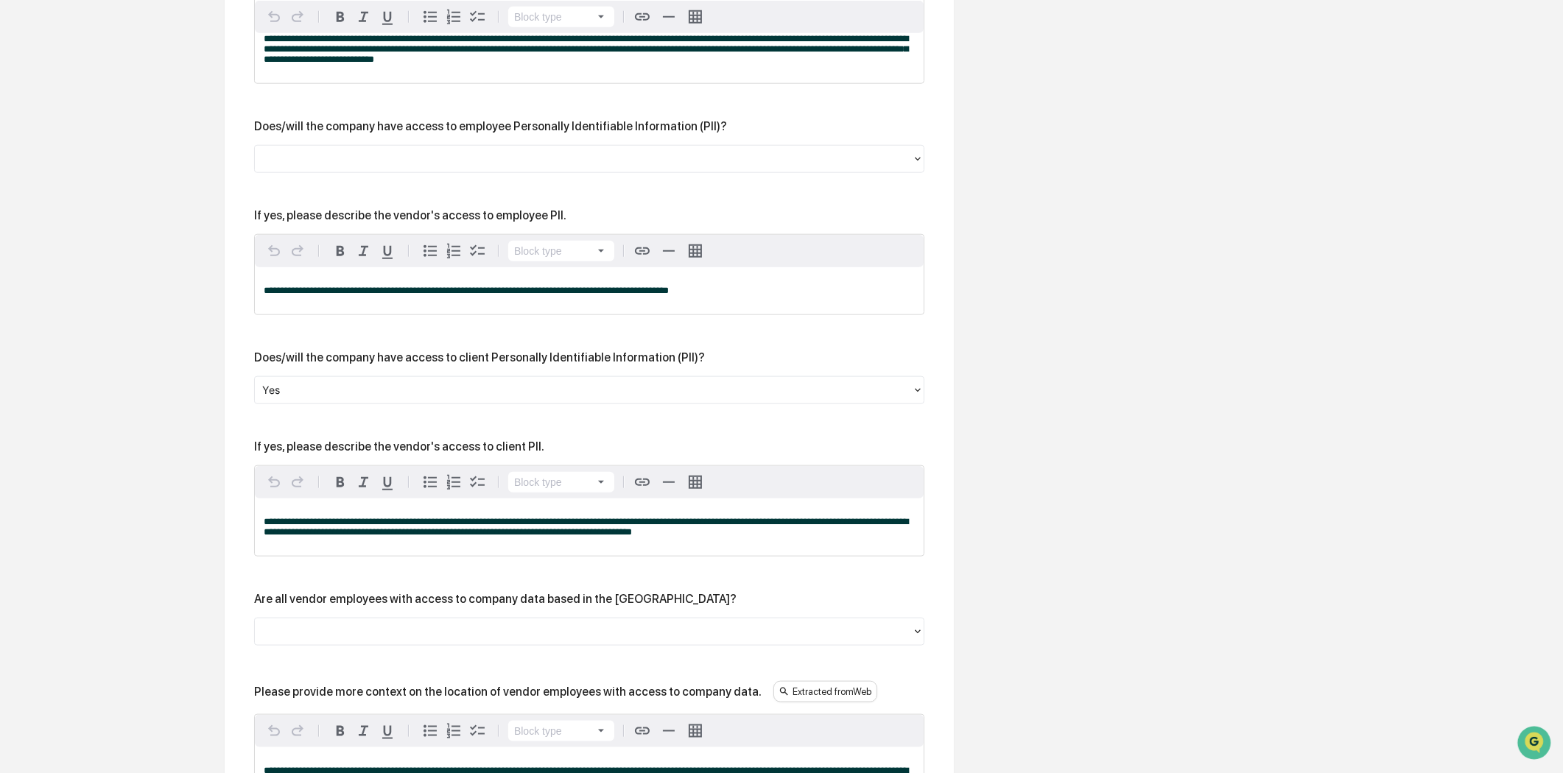
scroll to position [2139, 0]
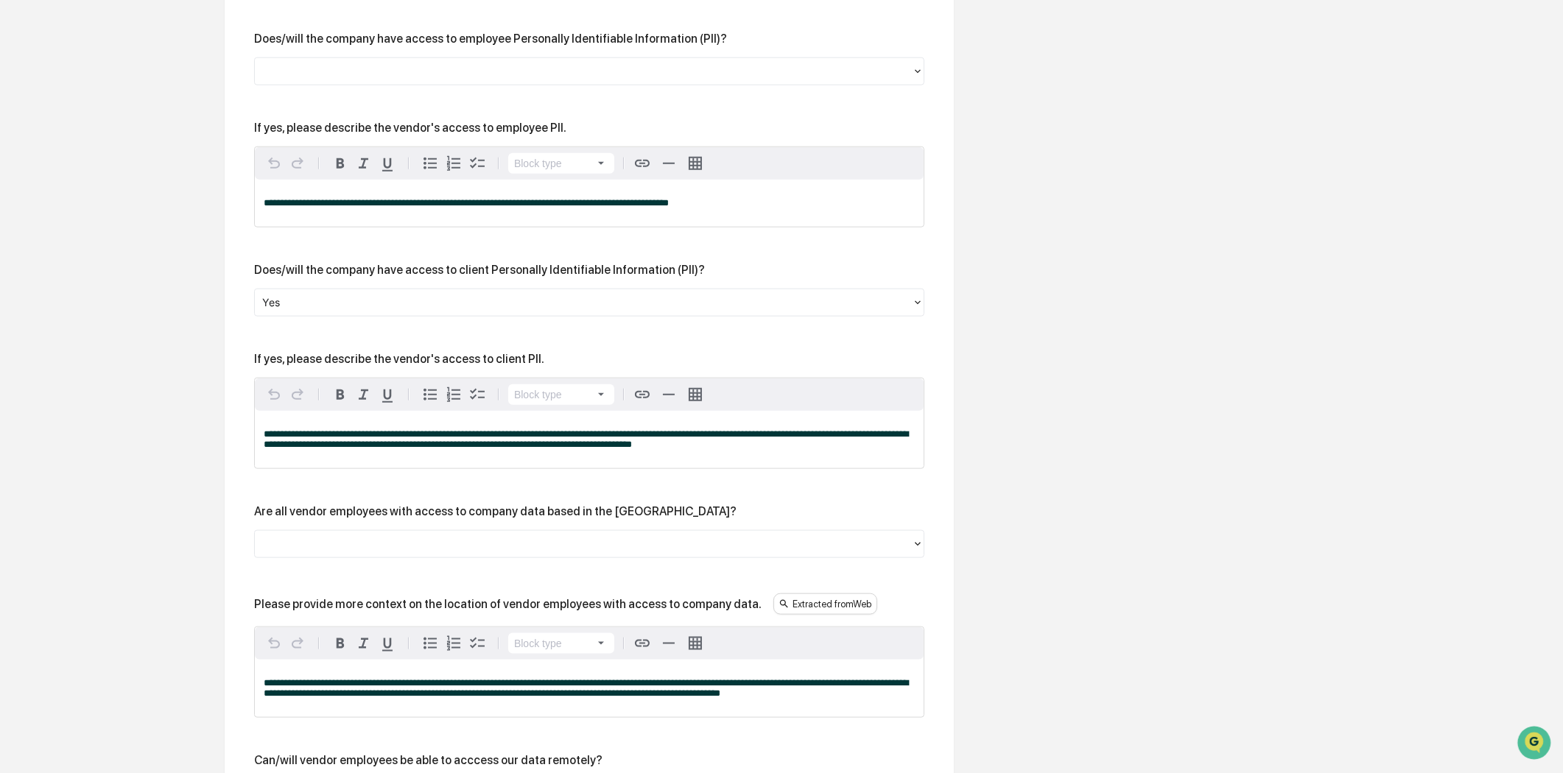
click at [678, 520] on div "**********" at bounding box center [589, 383] width 670 height 1774
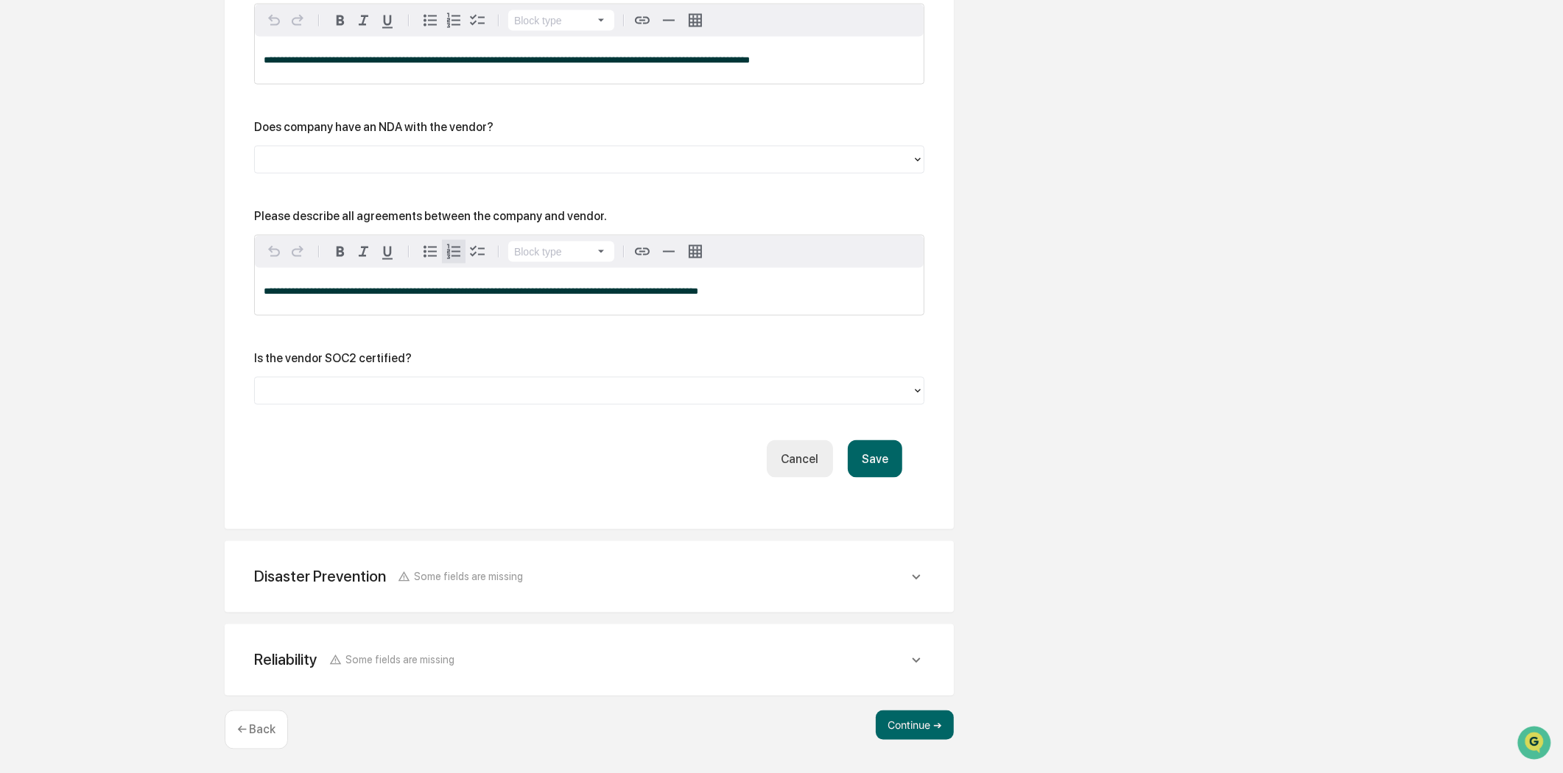
scroll to position [3028, 0]
click at [376, 355] on div "Is the vendor SOC2 certified?" at bounding box center [333, 358] width 158 height 14
click at [918, 576] on icon at bounding box center [916, 577] width 16 height 16
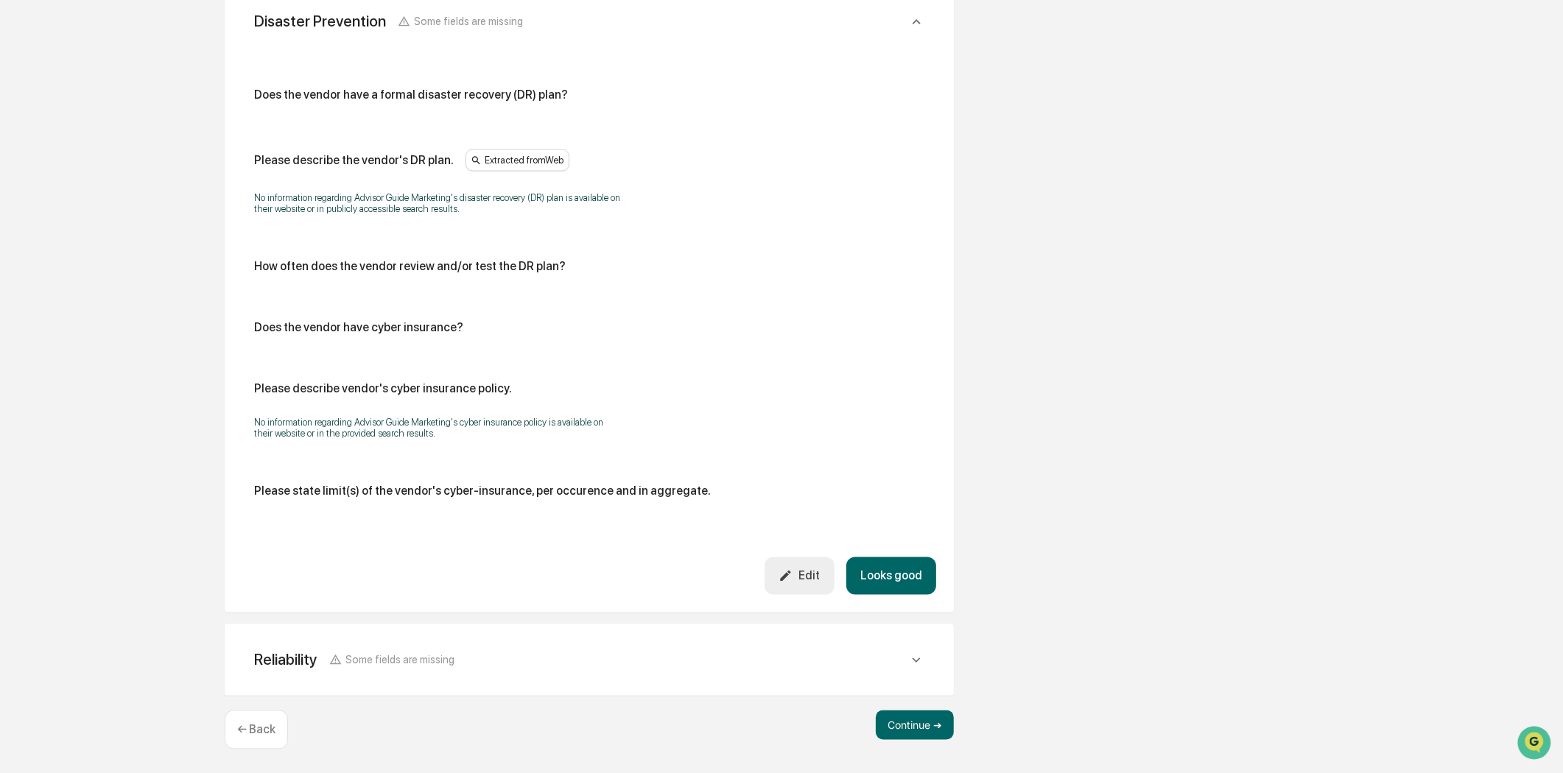
scroll to position [3591, 0]
click at [921, 658] on icon at bounding box center [916, 660] width 16 height 16
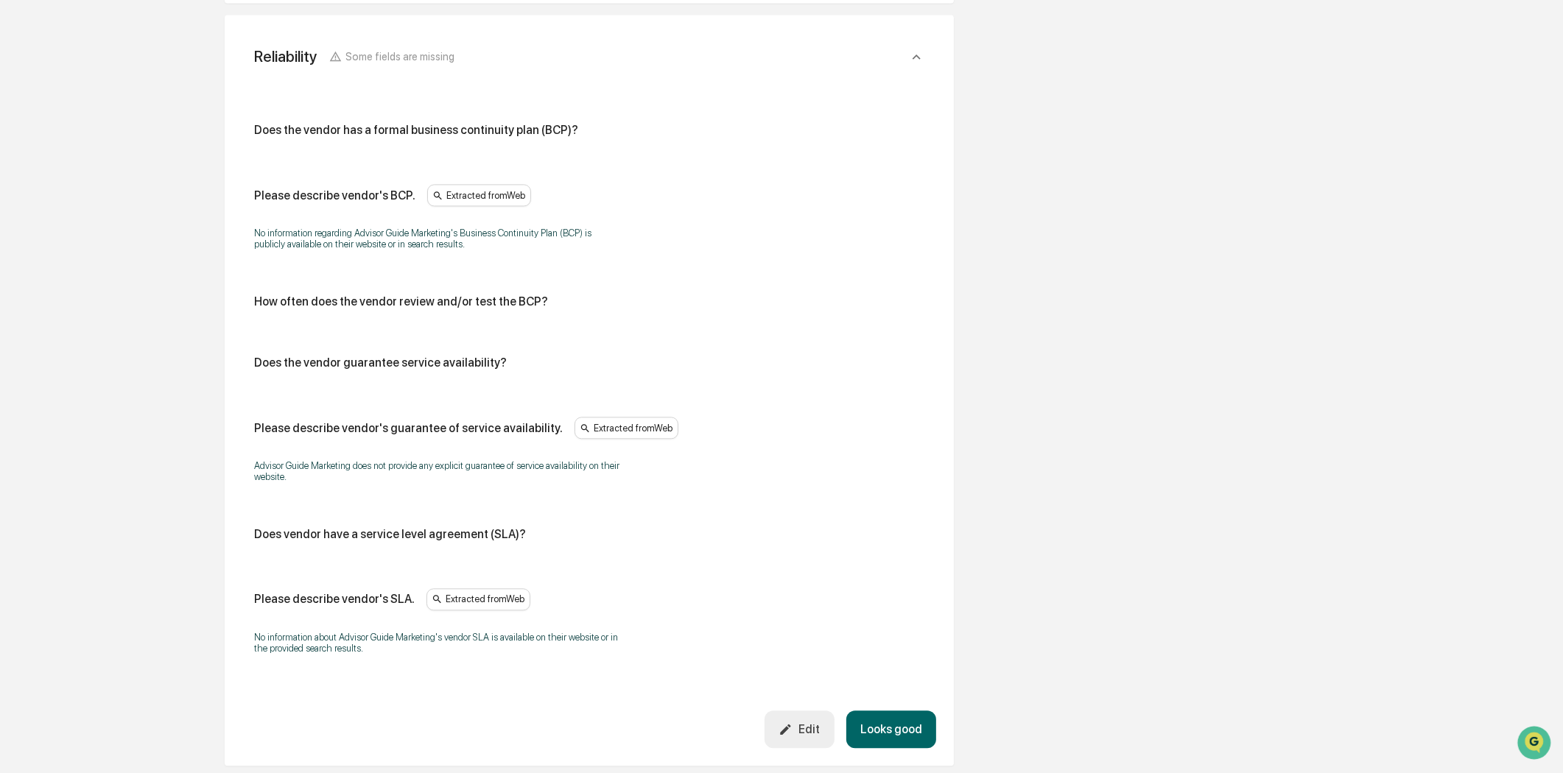
scroll to position [4274, 0]
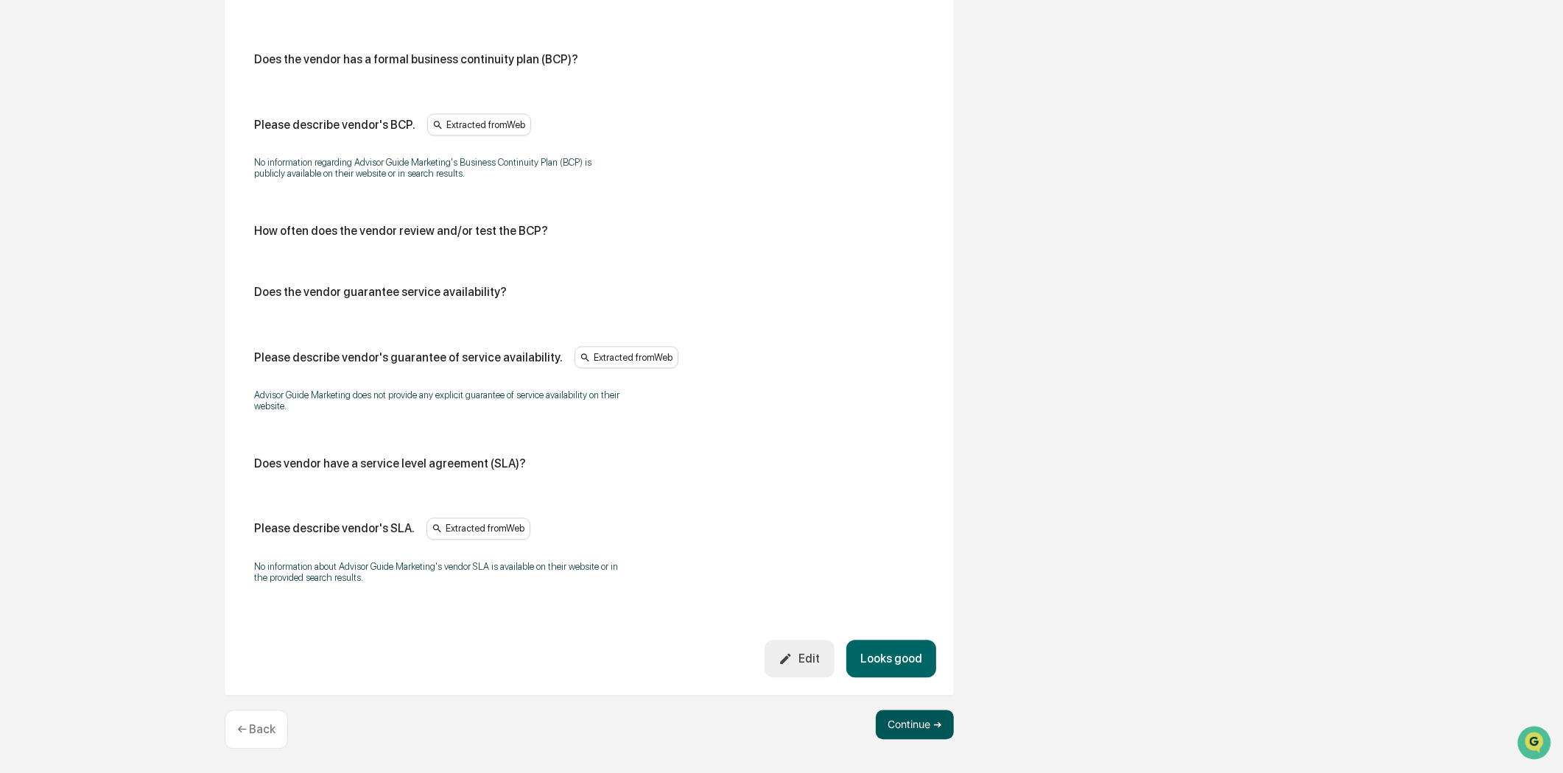
click at [917, 723] on button "Continue ➔" at bounding box center [915, 724] width 78 height 29
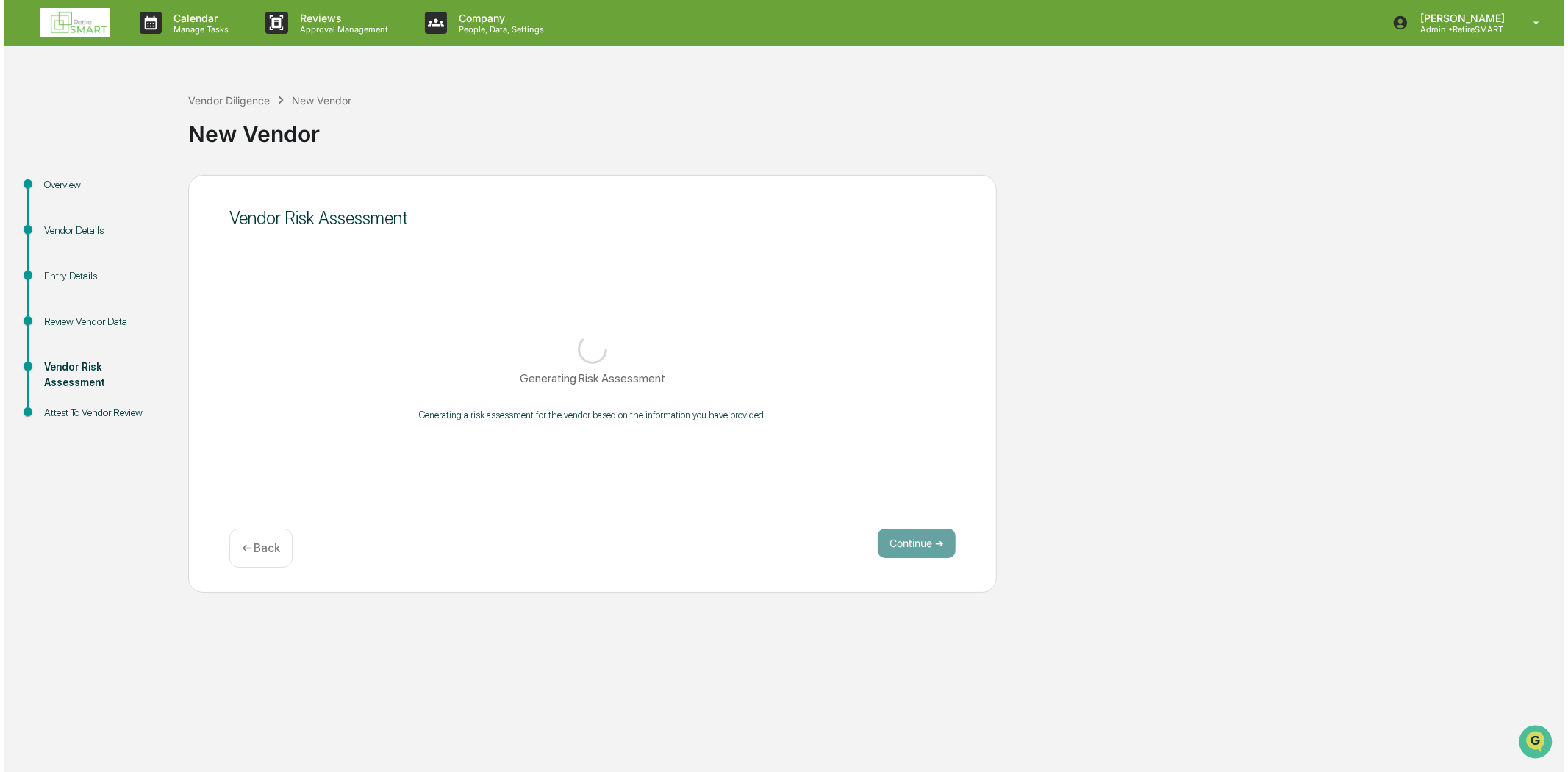
scroll to position [0, 0]
